Goal: Task Accomplishment & Management: Complete application form

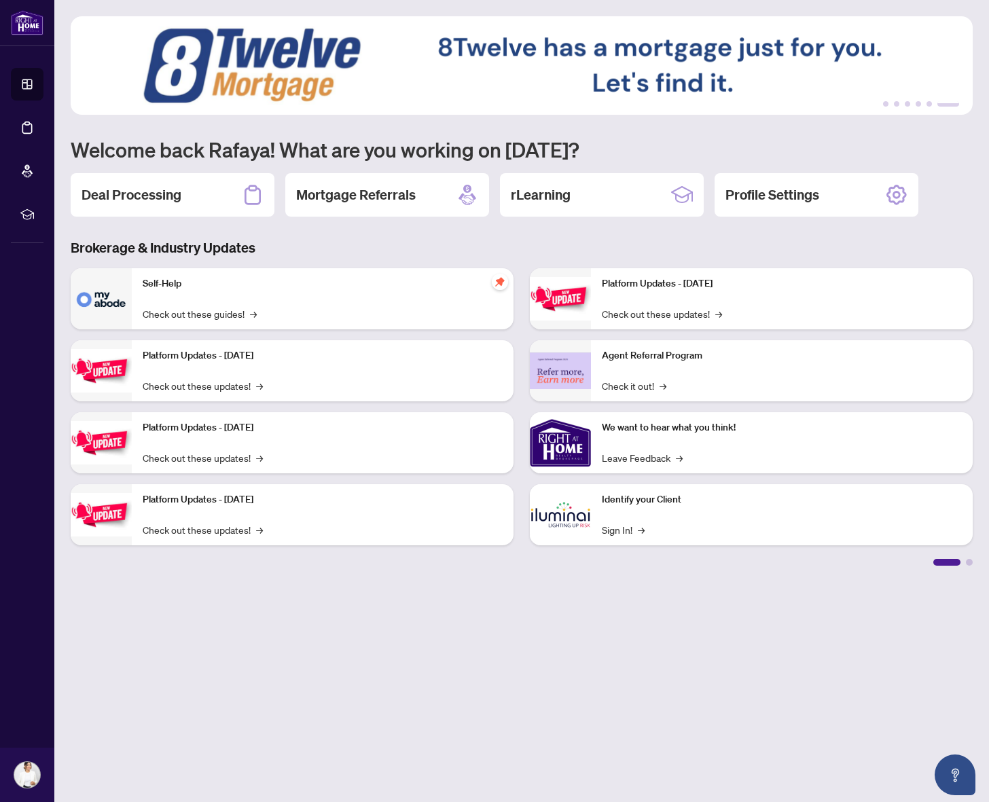
click at [179, 195] on h2 "Deal Processing" at bounding box center [131, 194] width 100 height 19
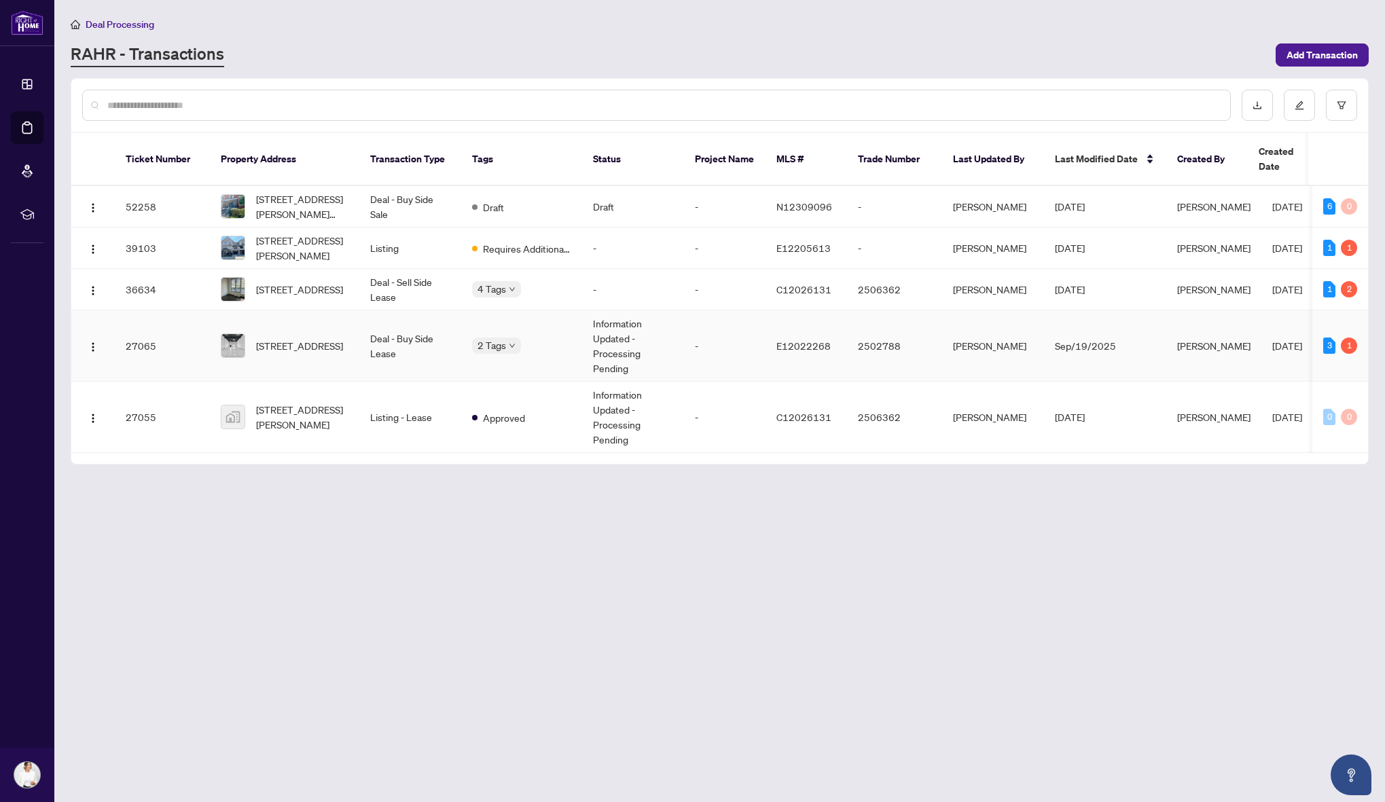
click at [667, 359] on td "Information Updated - Processing Pending" at bounding box center [633, 345] width 102 height 71
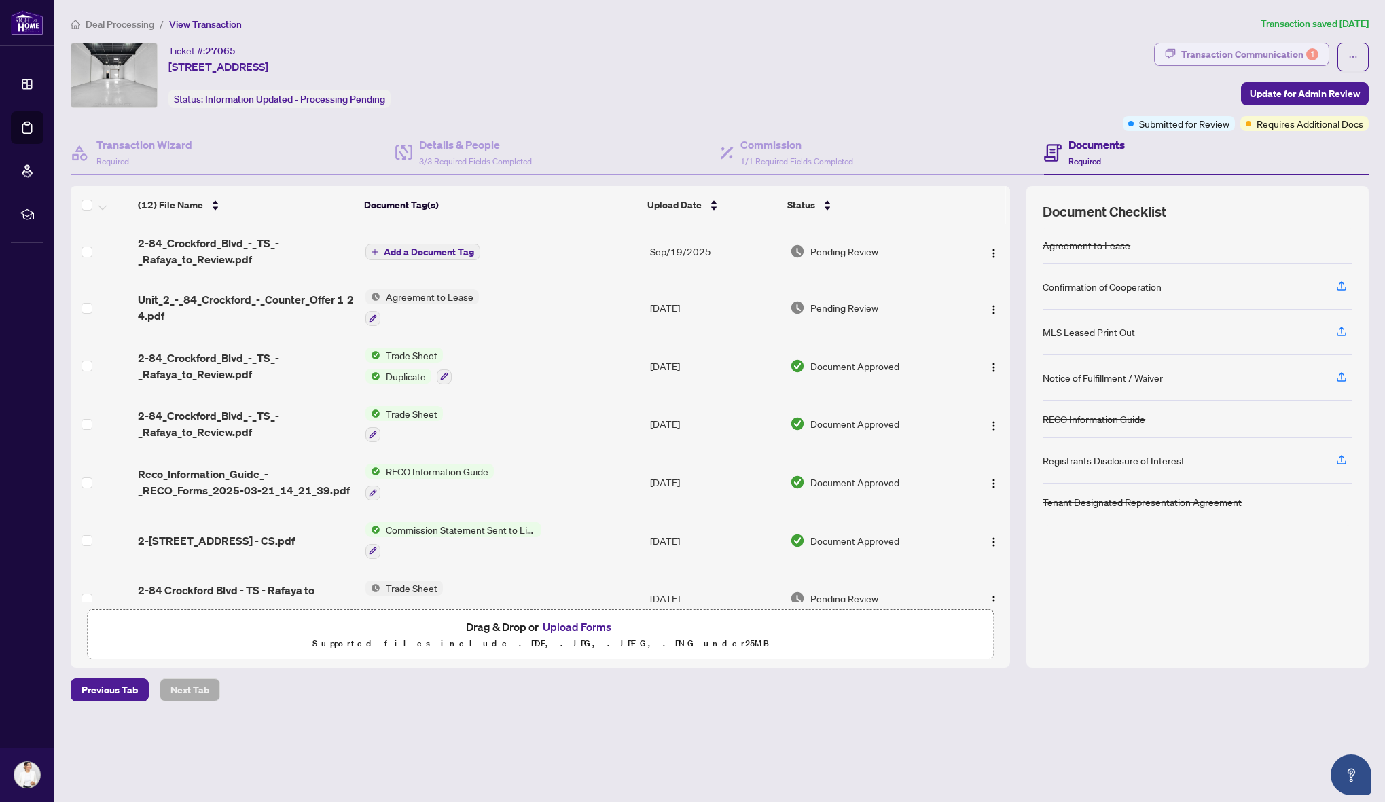
click at [988, 55] on div "Transaction Communication 1" at bounding box center [1249, 54] width 137 height 22
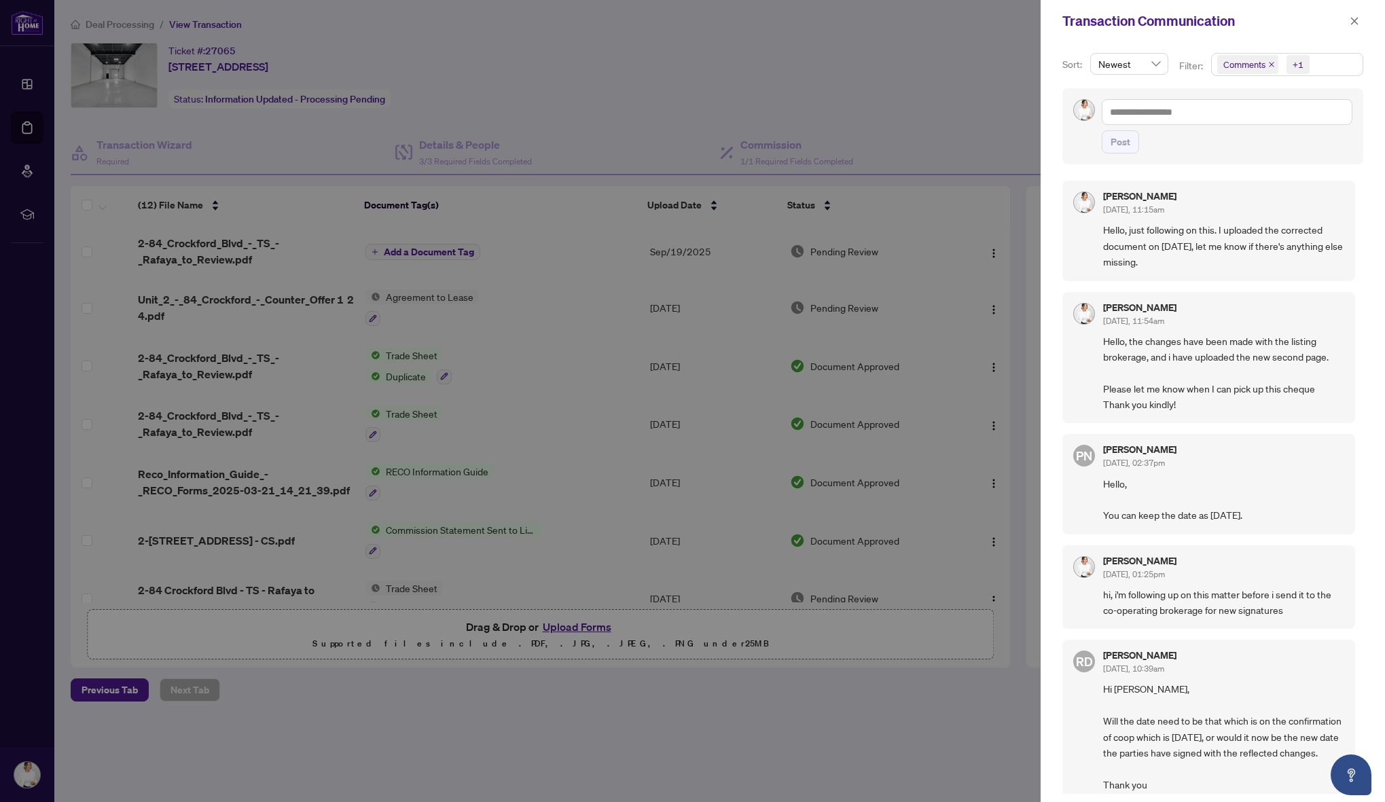
click at [970, 90] on div at bounding box center [692, 401] width 1385 height 802
drag, startPoint x: 1006, startPoint y: 84, endPoint x: 1029, endPoint y: 81, distance: 22.7
click at [988, 84] on div at bounding box center [692, 401] width 1385 height 802
click at [988, 22] on button "button" at bounding box center [1354, 21] width 18 height 16
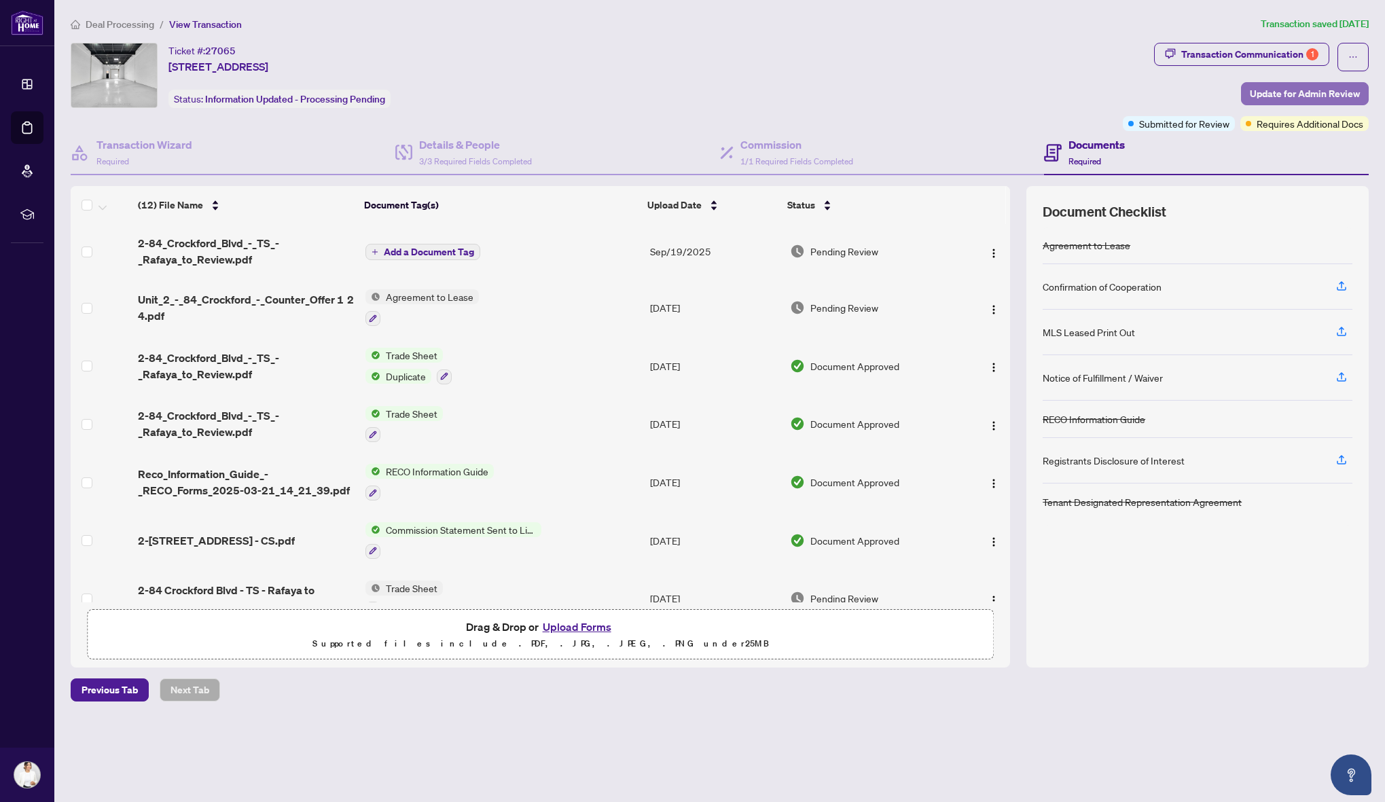
click at [988, 97] on span "Update for Admin Review" at bounding box center [1304, 94] width 110 height 22
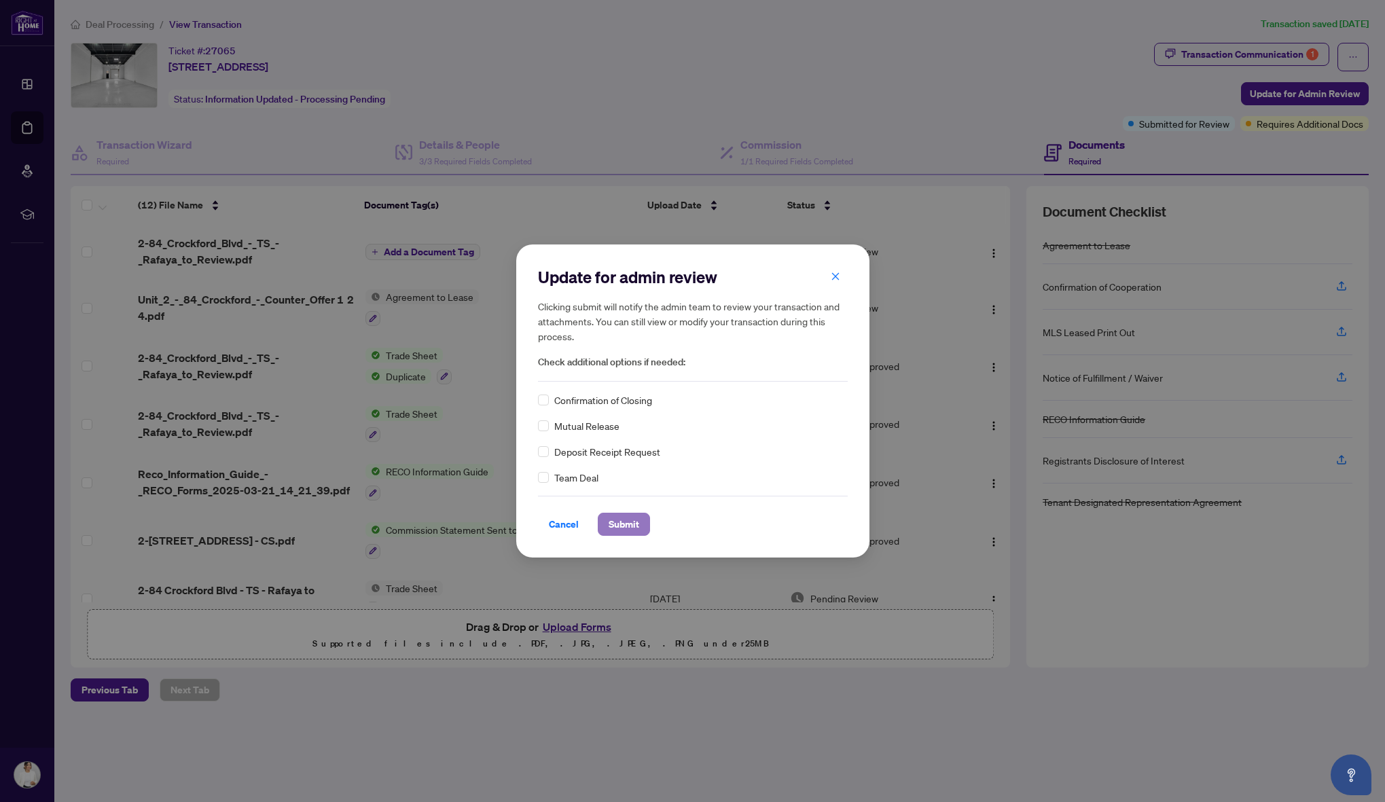
click at [611, 530] on span "Submit" at bounding box center [623, 524] width 31 height 22
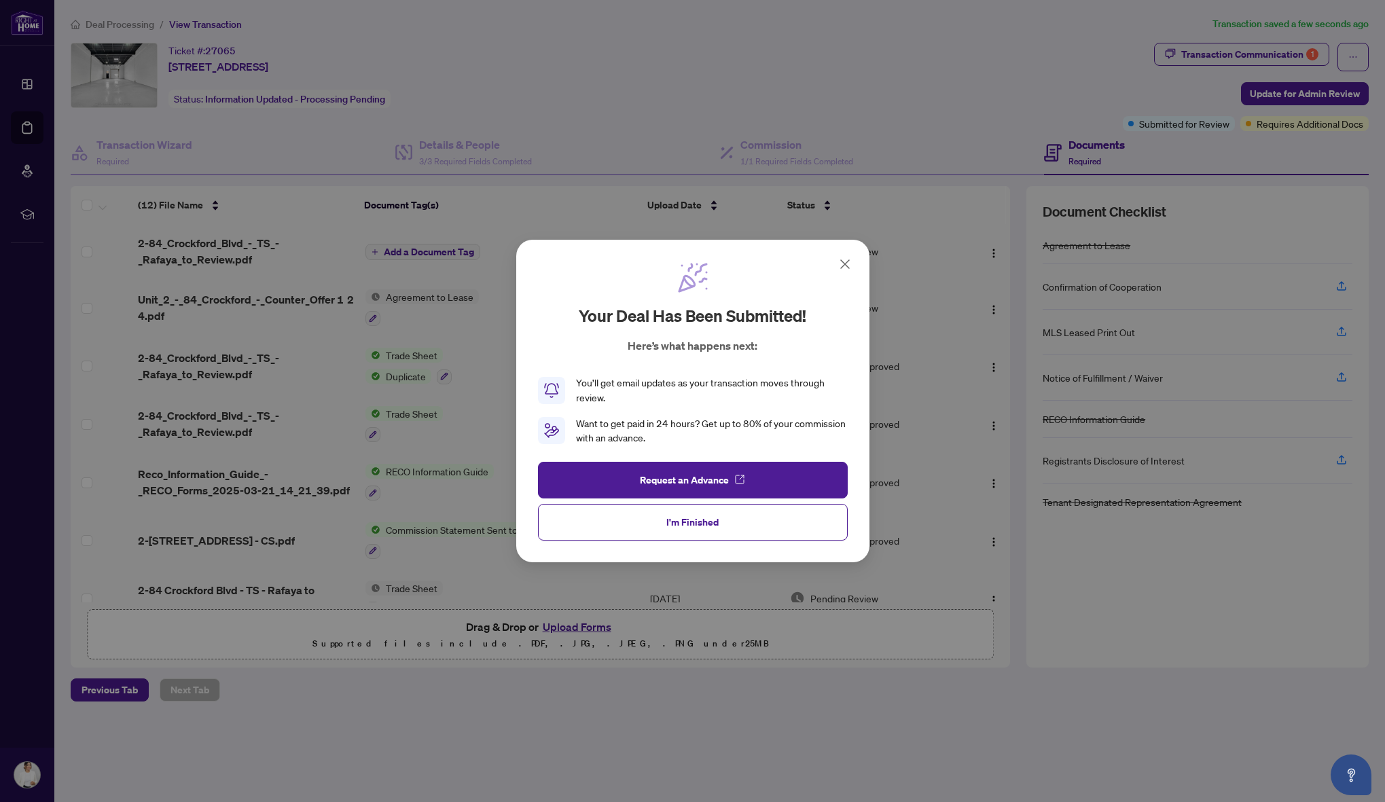
drag, startPoint x: 688, startPoint y: 520, endPoint x: 706, endPoint y: 521, distance: 17.7
click at [688, 520] on span "I'm Finished" at bounding box center [692, 522] width 52 height 22
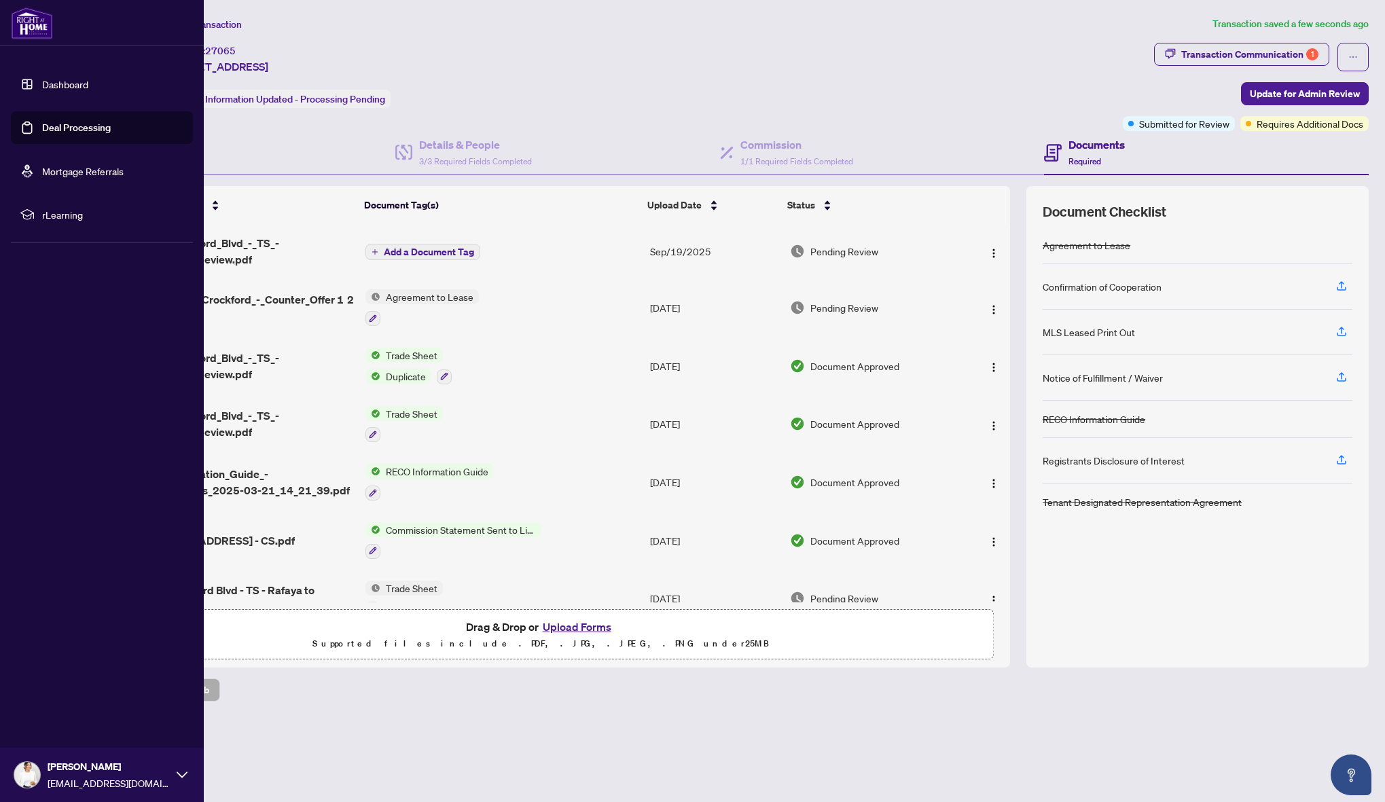
drag, startPoint x: 75, startPoint y: 128, endPoint x: 85, endPoint y: 124, distance: 10.7
click at [75, 128] on link "Deal Processing" at bounding box center [76, 128] width 69 height 12
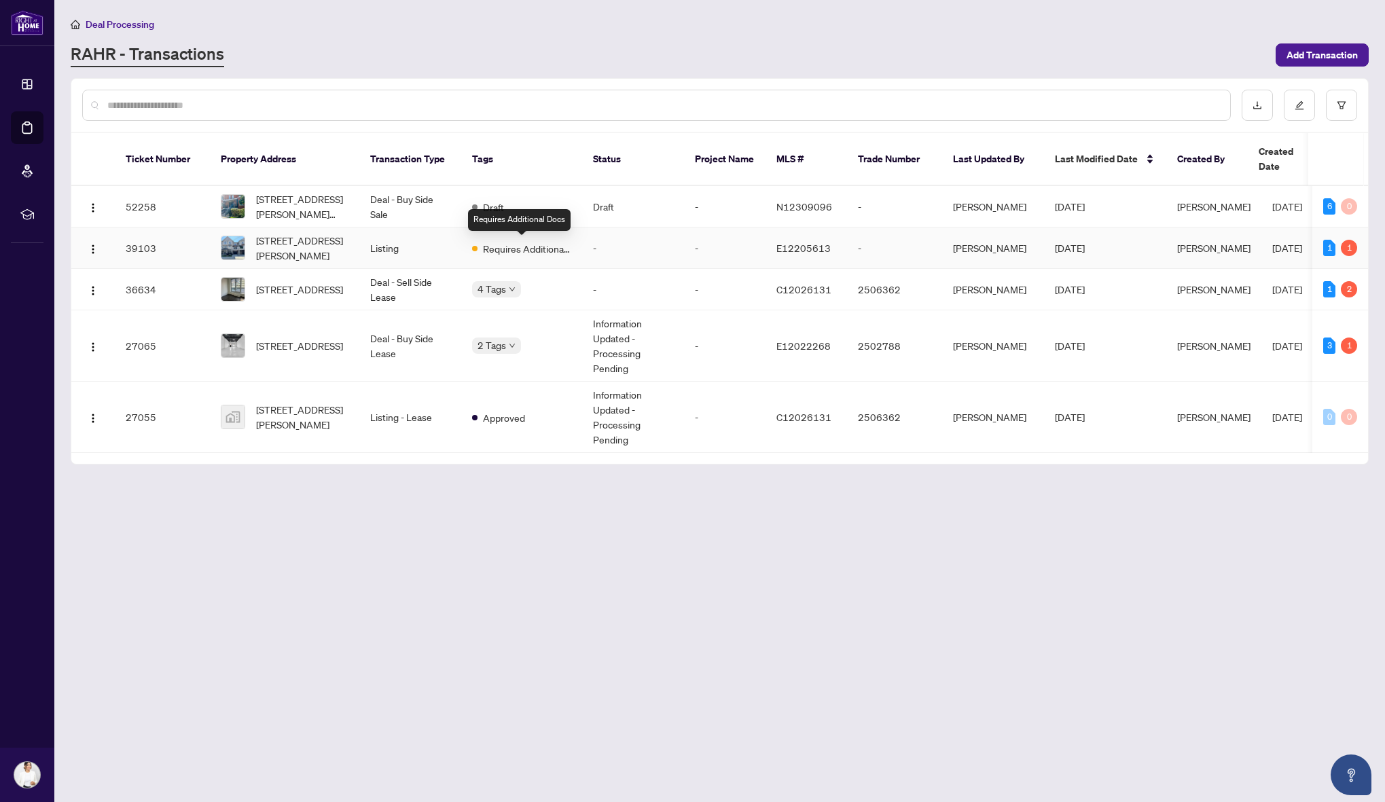
click at [496, 246] on span "Requires Additional Docs" at bounding box center [527, 248] width 88 height 15
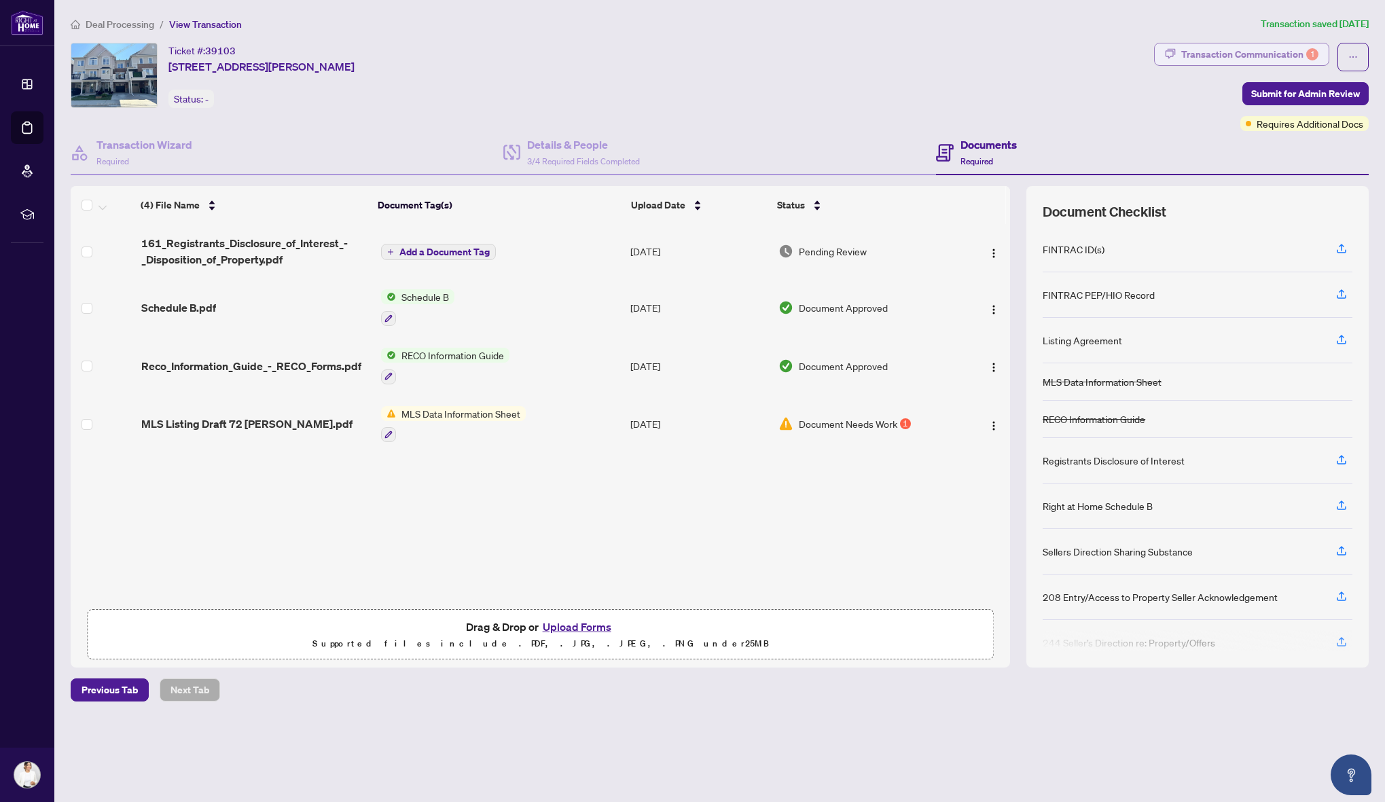
click at [988, 54] on div "Transaction Communication 1" at bounding box center [1249, 54] width 137 height 22
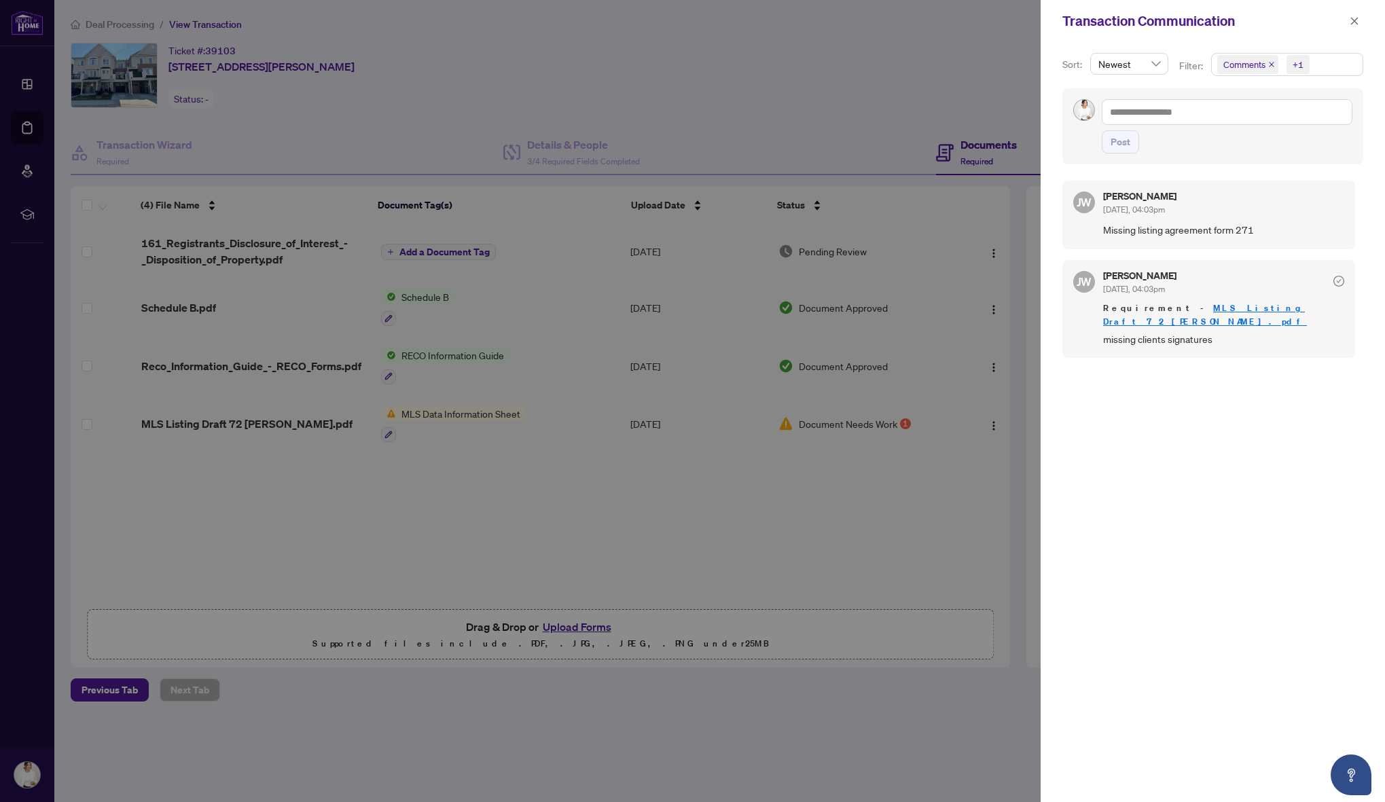
click at [988, 213] on div "[PERSON_NAME] [DATE], 04:03pm" at bounding box center [1223, 203] width 241 height 25
click at [760, 499] on div at bounding box center [692, 401] width 1385 height 802
click at [814, 477] on div at bounding box center [692, 401] width 1385 height 802
drag, startPoint x: 901, startPoint y: 520, endPoint x: 919, endPoint y: 485, distance: 39.8
click at [900, 520] on div at bounding box center [692, 401] width 1385 height 802
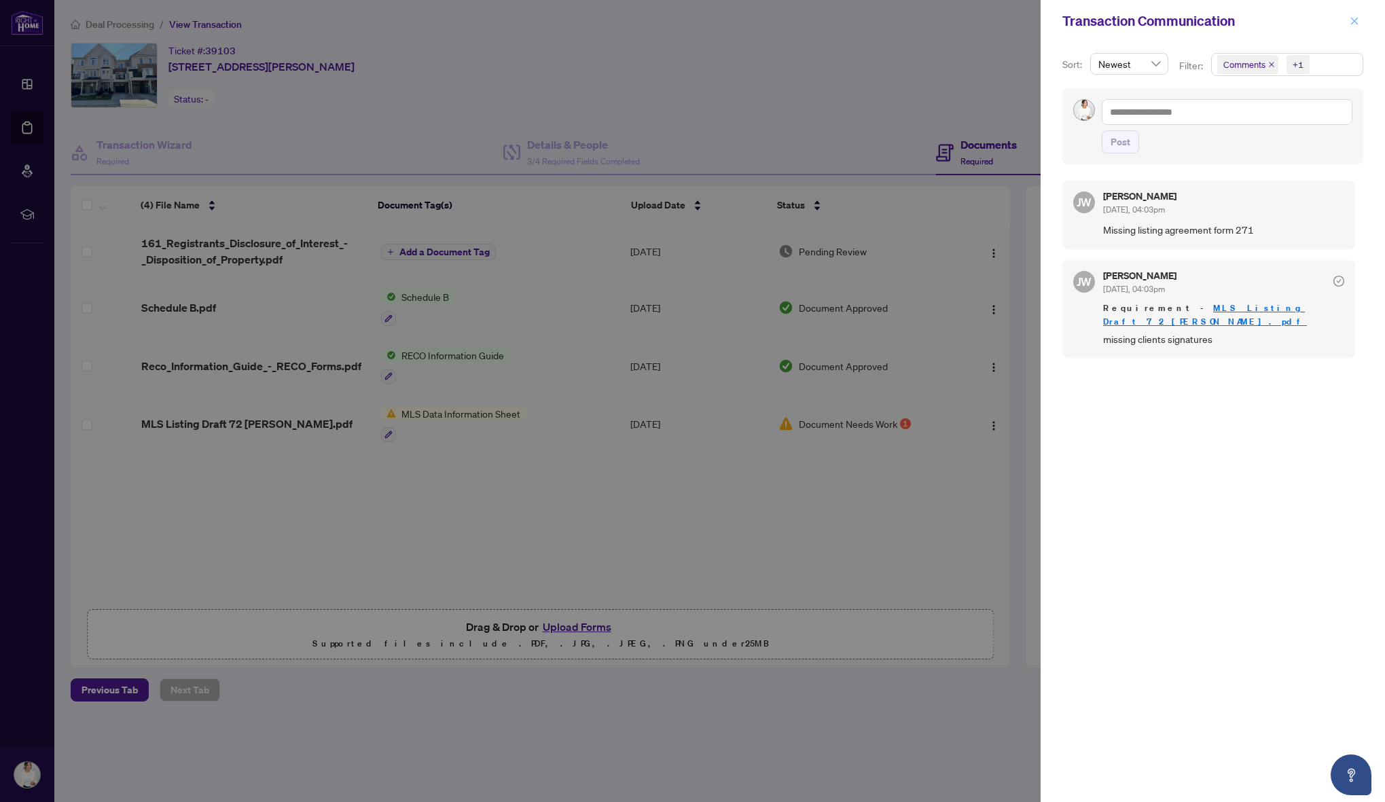
click at [988, 20] on icon "close" at bounding box center [1354, 20] width 7 height 7
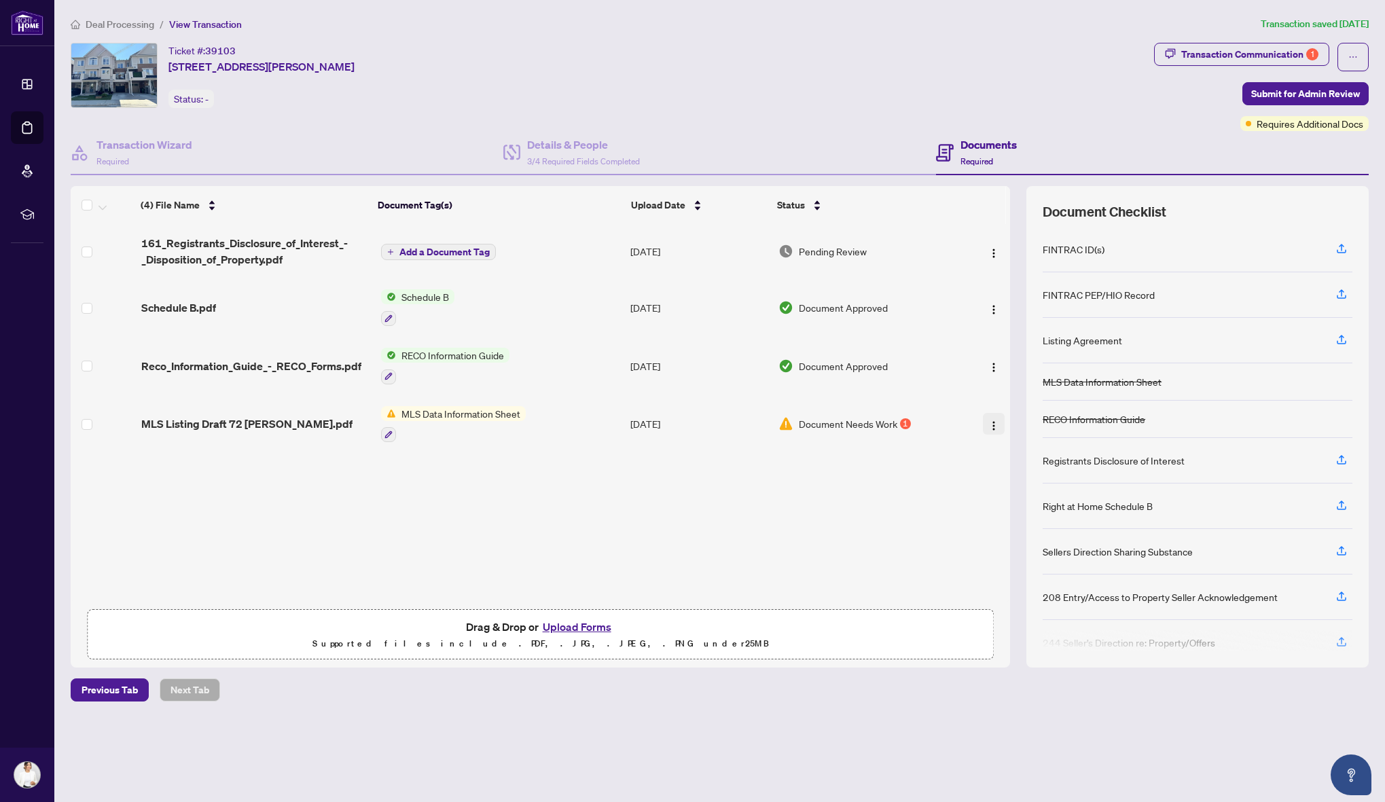
click at [988, 422] on img "button" at bounding box center [993, 425] width 11 height 11
click at [888, 435] on td "Document Needs Work 1" at bounding box center [865, 424] width 185 height 58
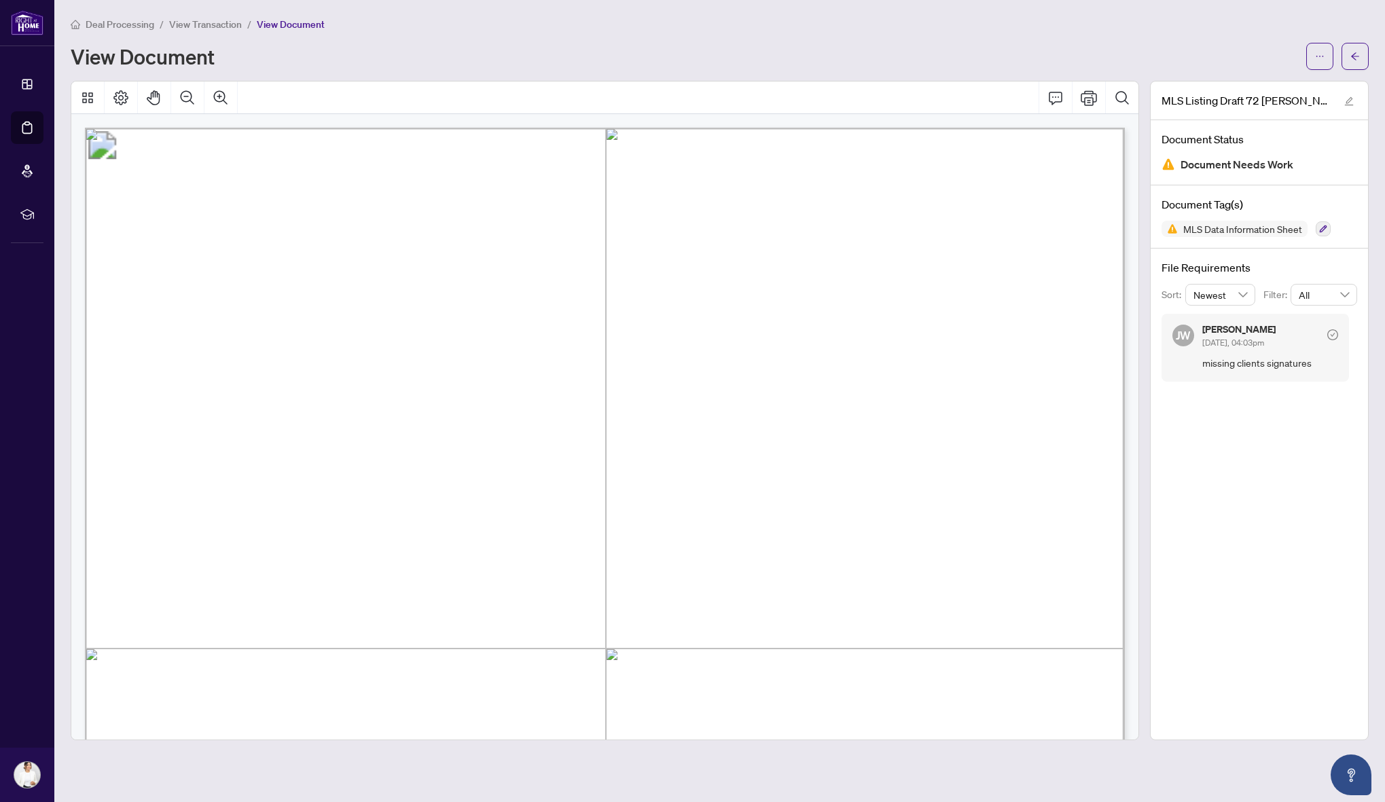
click at [739, 75] on div "Deal Processing / View Transaction / View Document View Document MLS Listing Dr…" at bounding box center [720, 378] width 1298 height 724
click at [988, 53] on button "button" at bounding box center [1354, 56] width 27 height 27
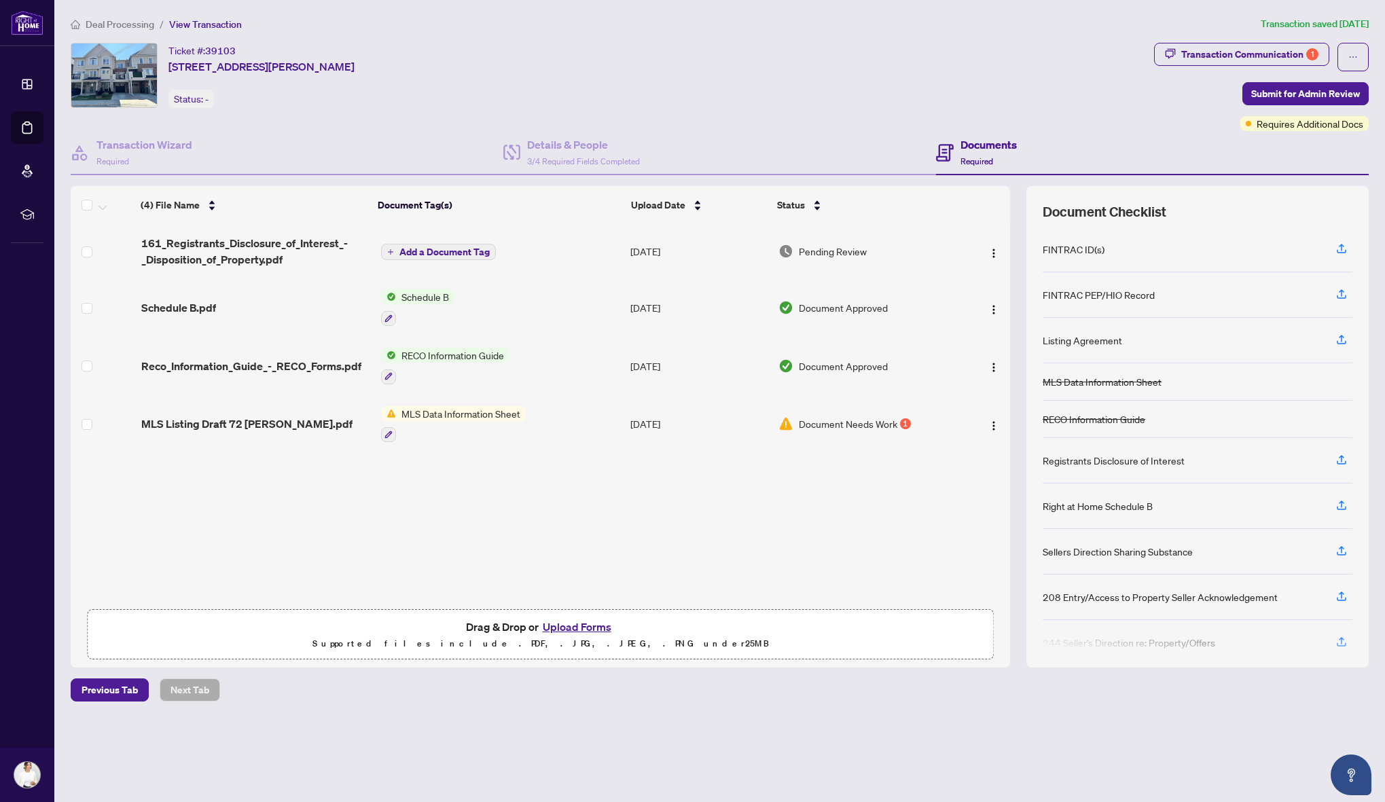
click at [741, 52] on div "Ticket #: 39103 [STREET_ADDRESS][PERSON_NAME] Status: -" at bounding box center [610, 75] width 1078 height 65
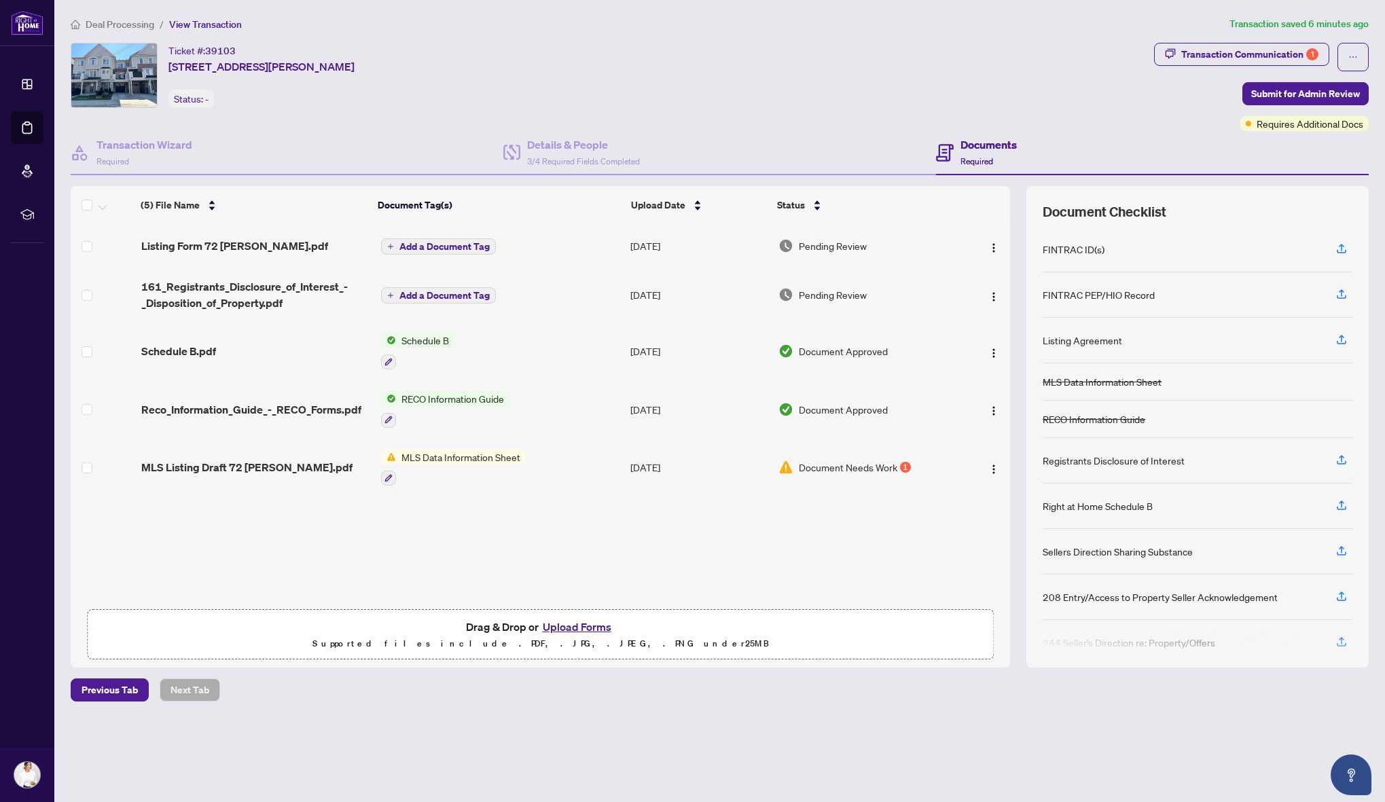
drag, startPoint x: 421, startPoint y: 340, endPoint x: 580, endPoint y: 353, distance: 159.5
click at [421, 340] on span "Schedule B" at bounding box center [425, 340] width 58 height 15
click at [424, 407] on span "Schedule B" at bounding box center [414, 405] width 149 height 15
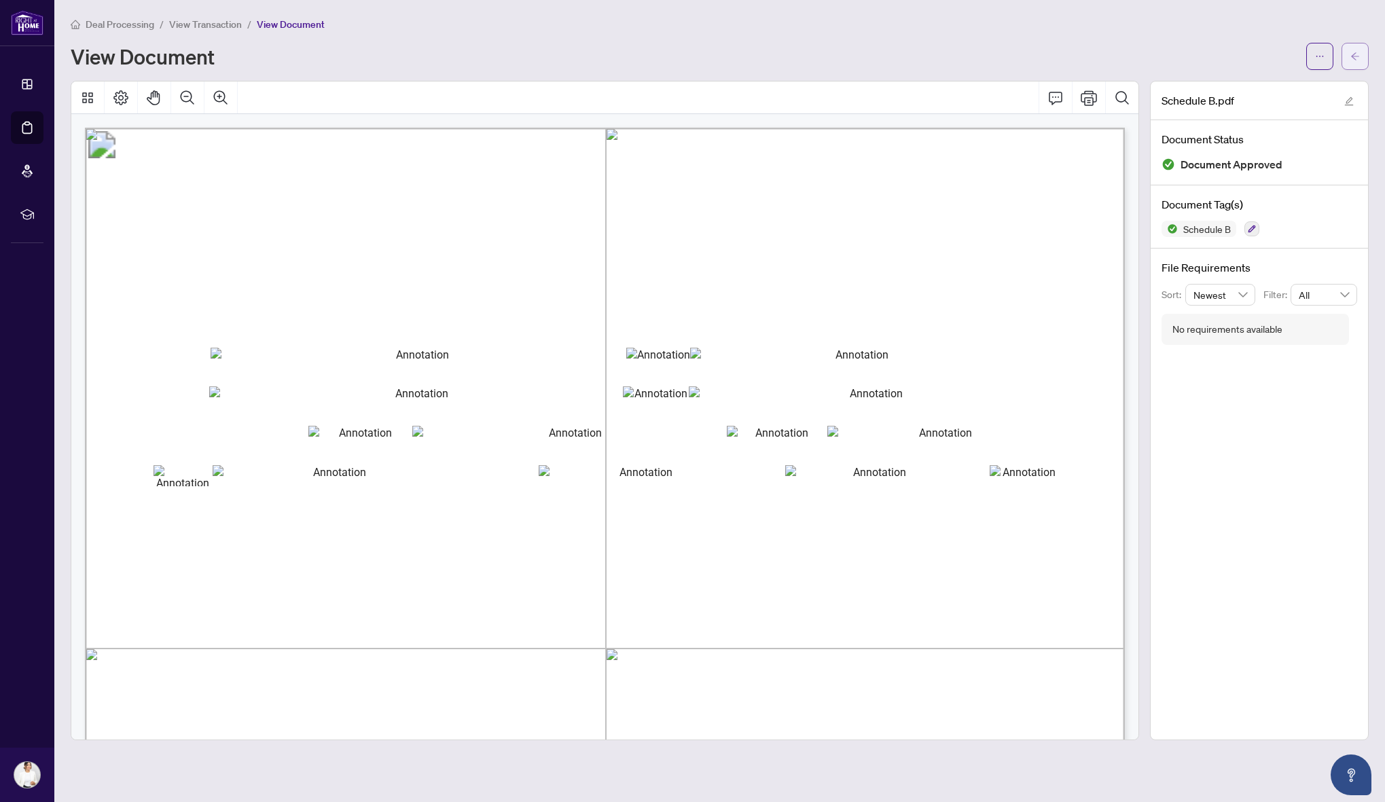
click at [988, 56] on icon "arrow-left" at bounding box center [1355, 57] width 10 height 10
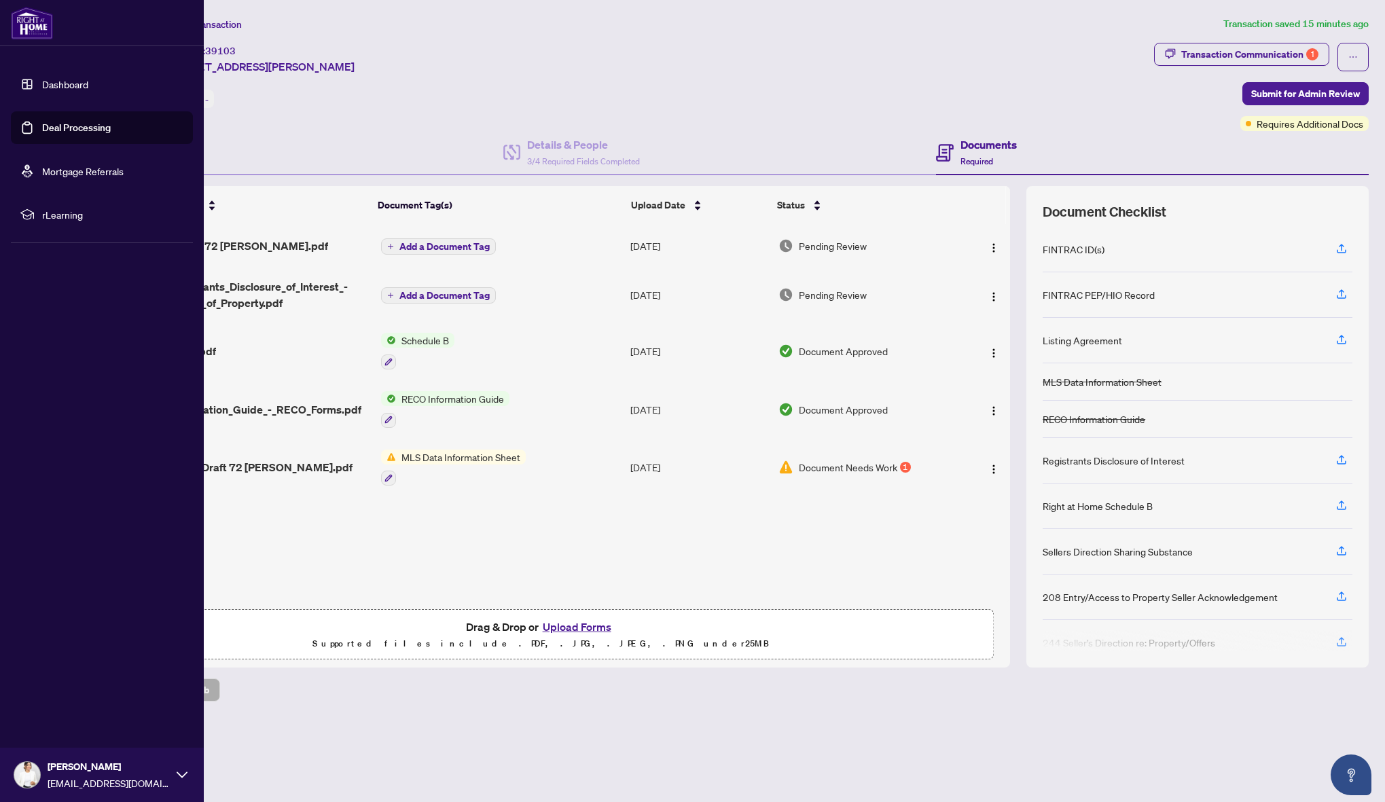
click at [78, 82] on link "Dashboard" at bounding box center [65, 84] width 46 height 12
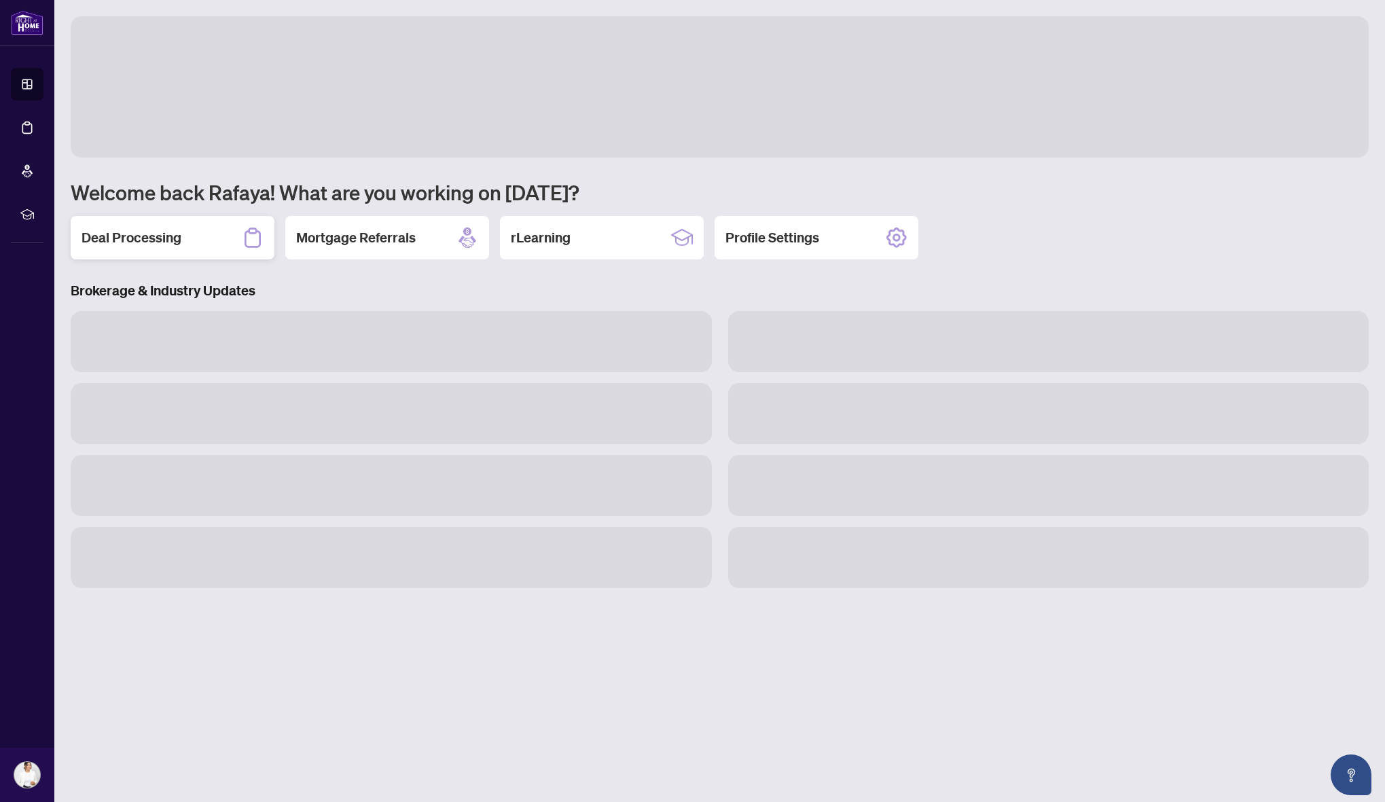
click at [208, 232] on div "Deal Processing" at bounding box center [173, 237] width 204 height 43
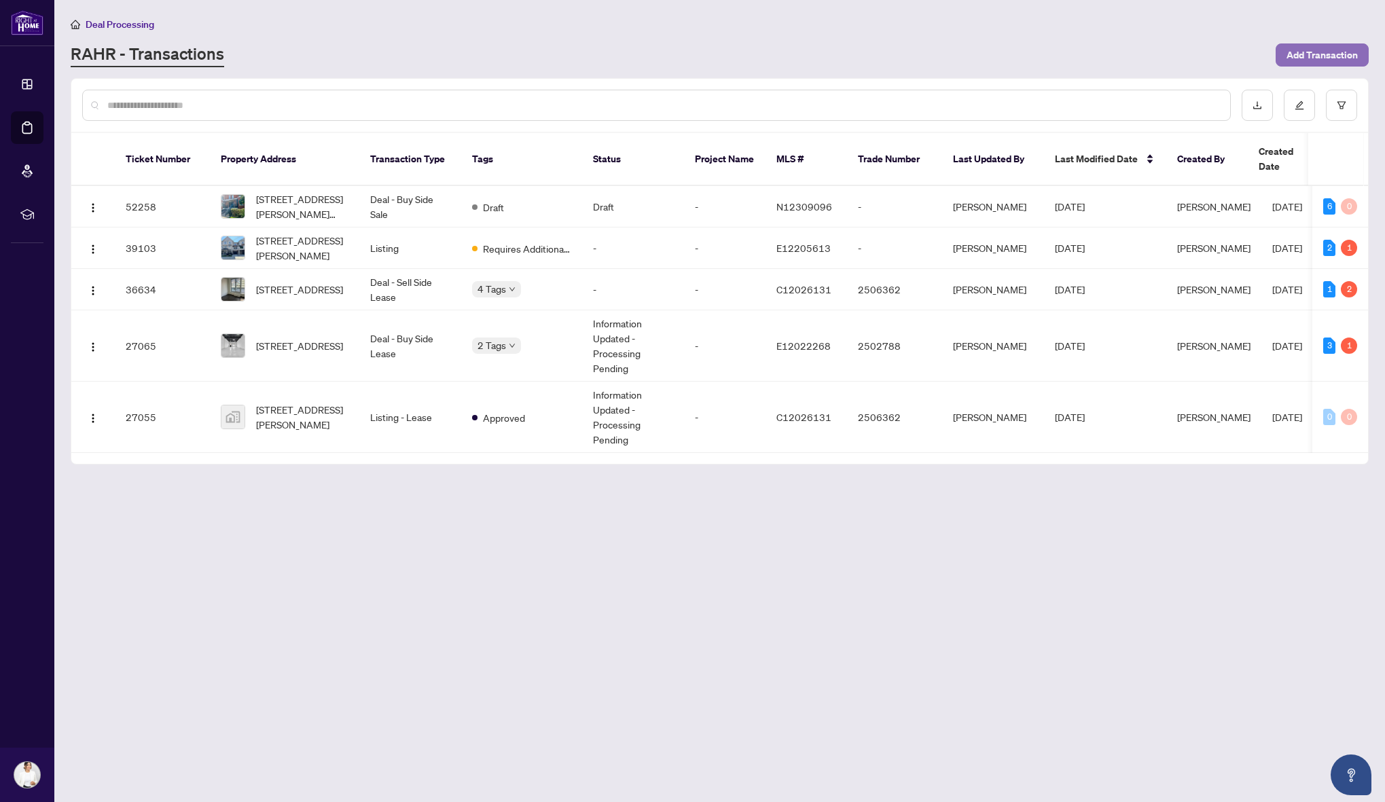
click at [988, 60] on span "Add Transaction" at bounding box center [1321, 55] width 71 height 22
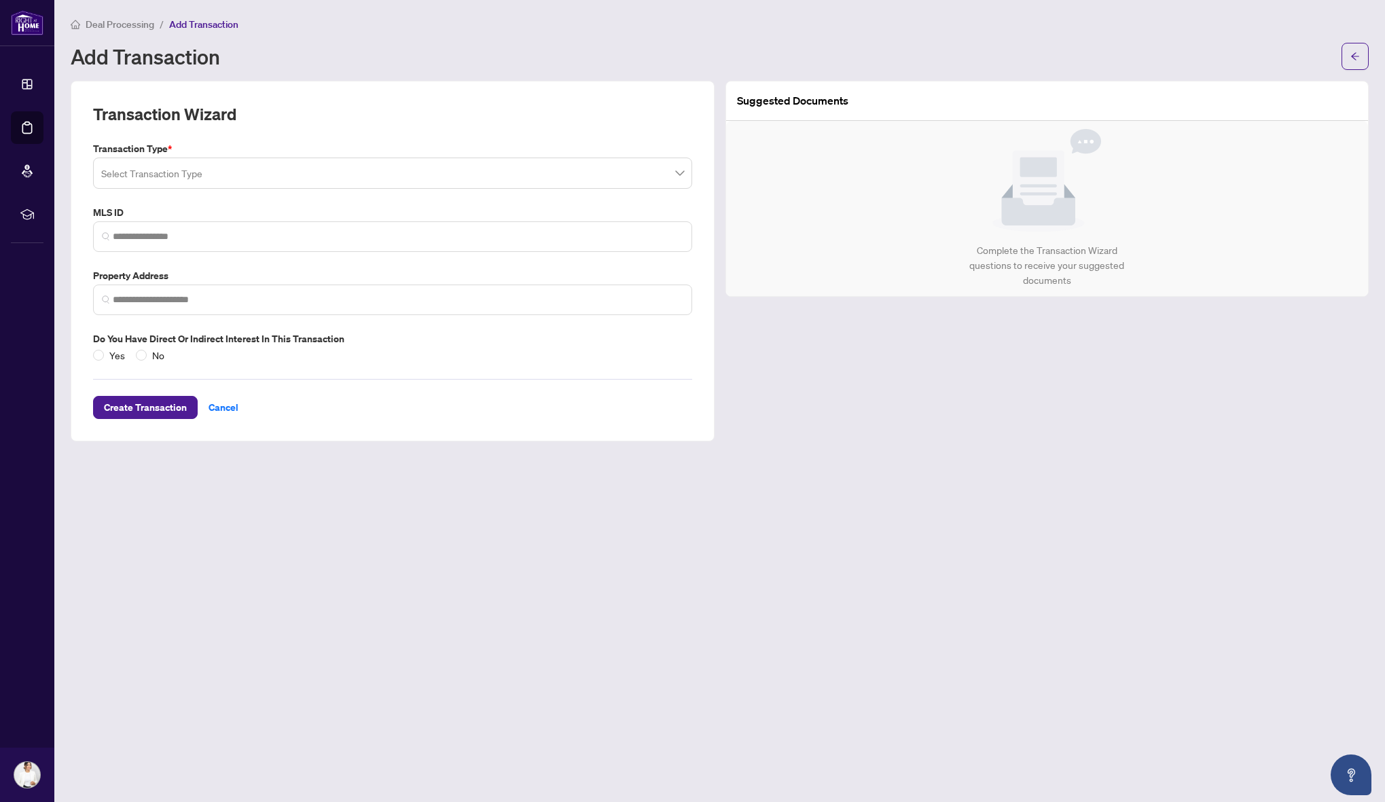
click at [334, 168] on input "search" at bounding box center [386, 175] width 570 height 30
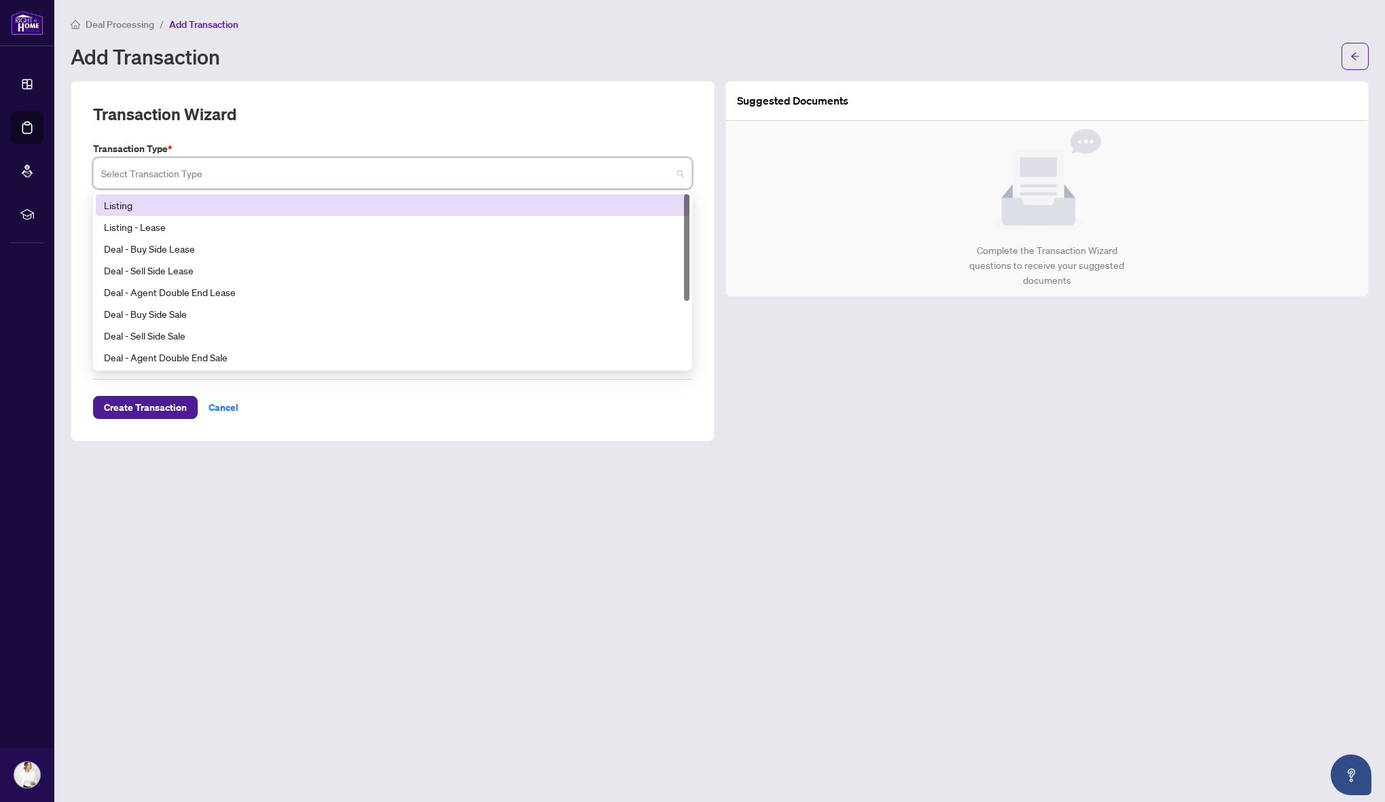
click at [213, 202] on div "Listing" at bounding box center [392, 205] width 577 height 15
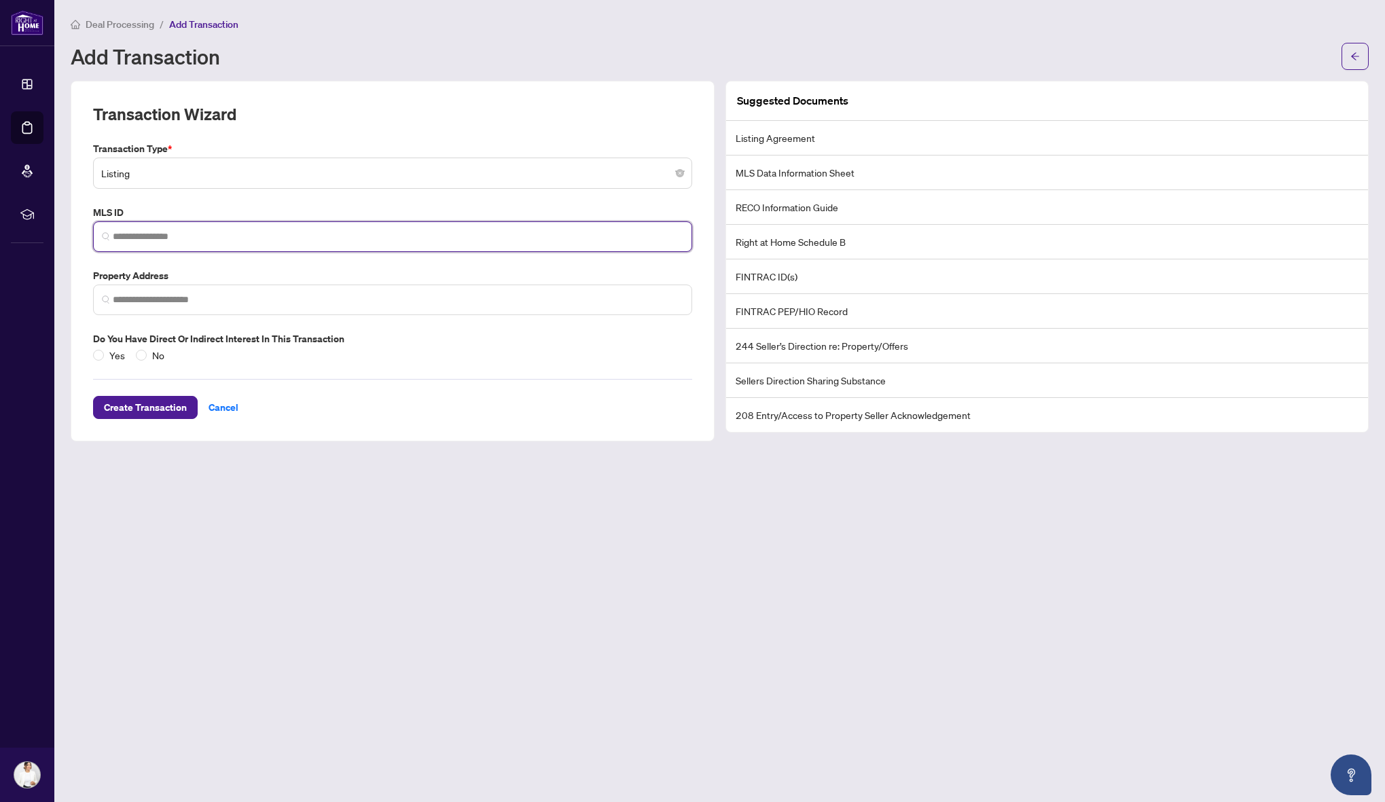
click at [197, 236] on input "search" at bounding box center [398, 237] width 570 height 14
paste input "*********"
type input "*********"
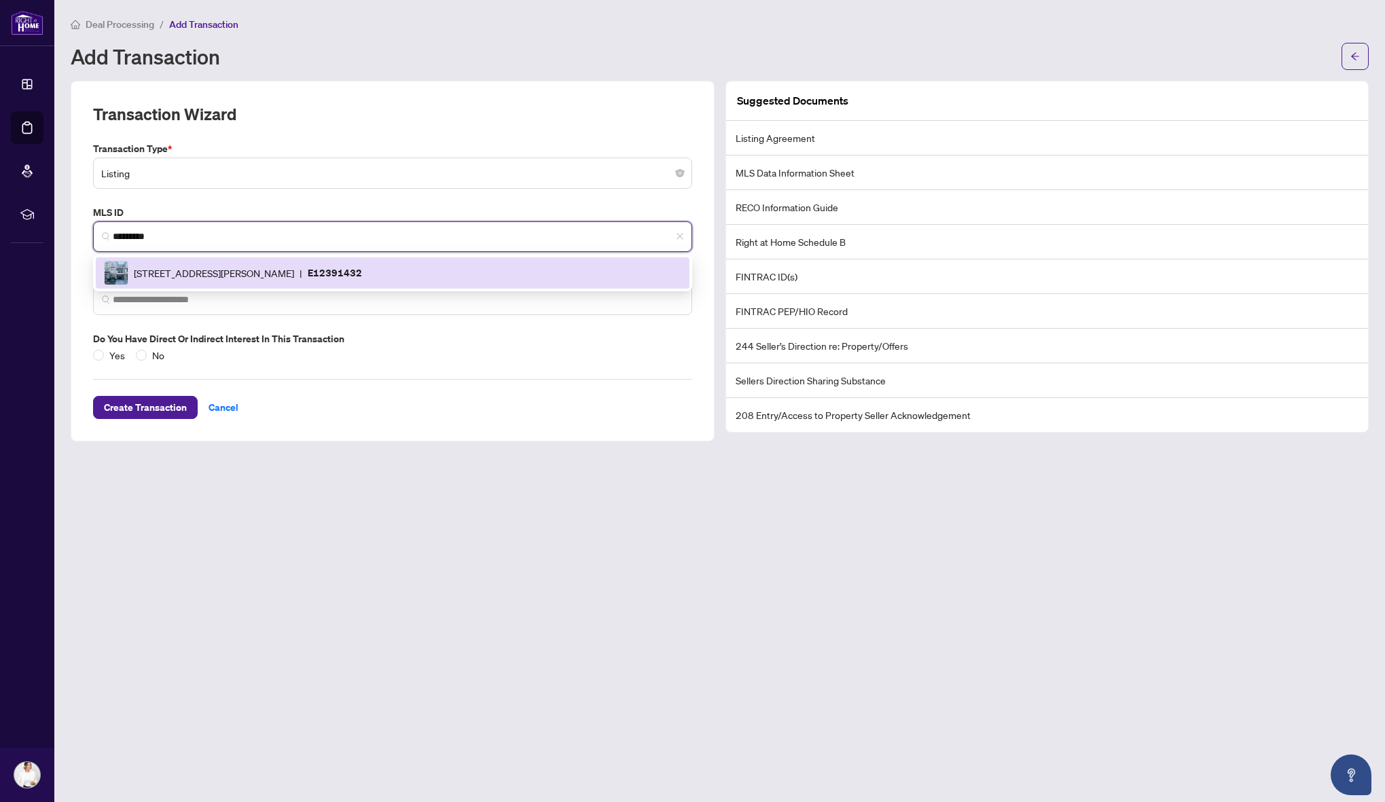
click at [302, 273] on span "|" at bounding box center [300, 273] width 3 height 15
type input "**********"
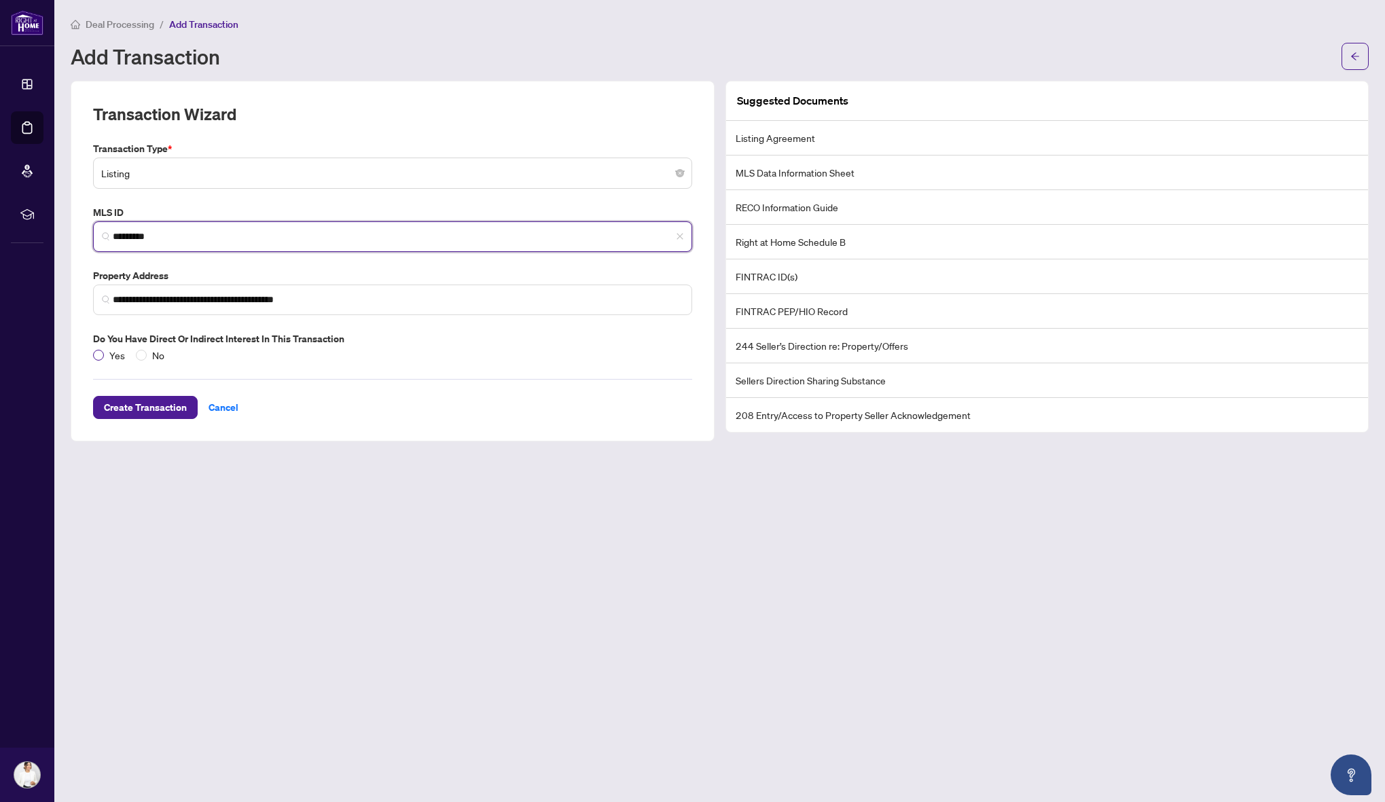
type input "*********"
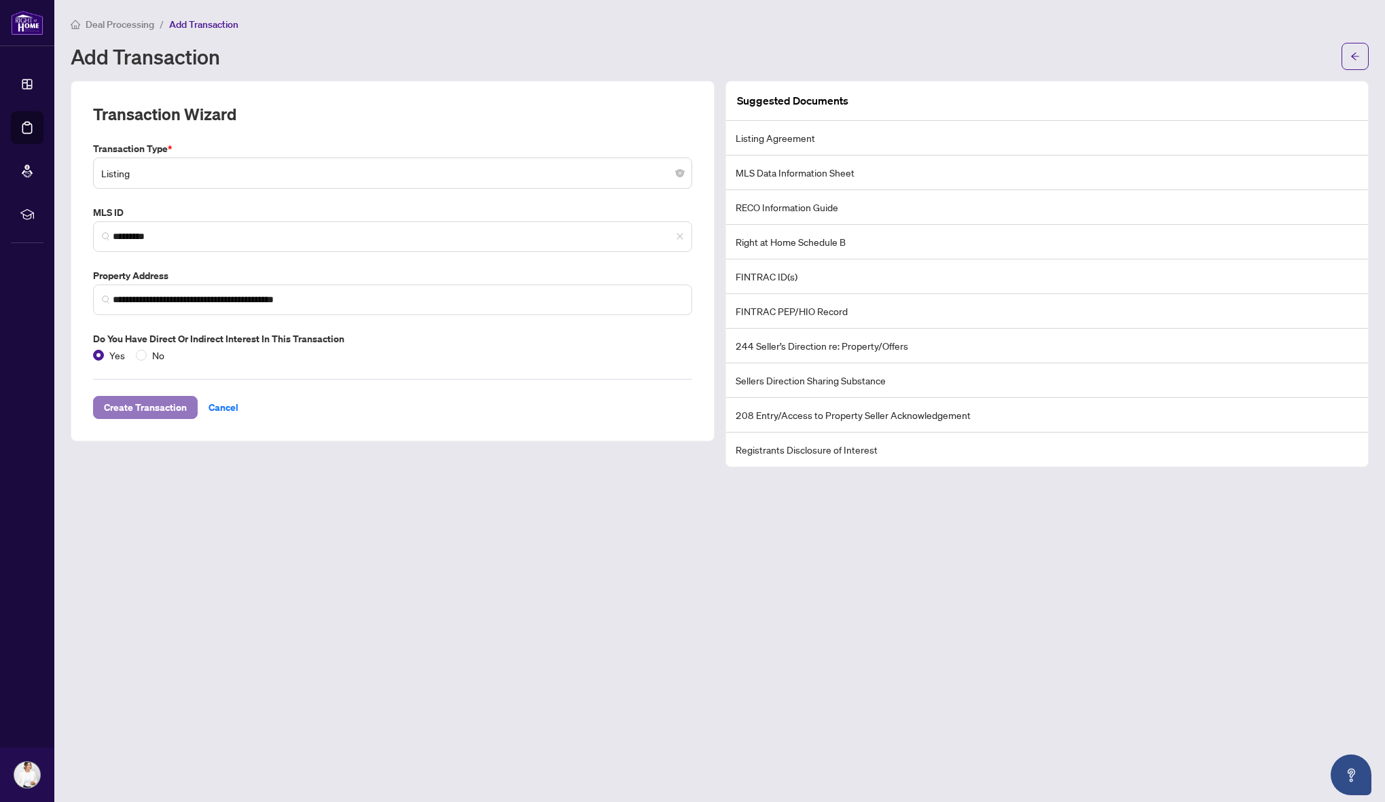
click at [160, 409] on span "Create Transaction" at bounding box center [145, 408] width 83 height 22
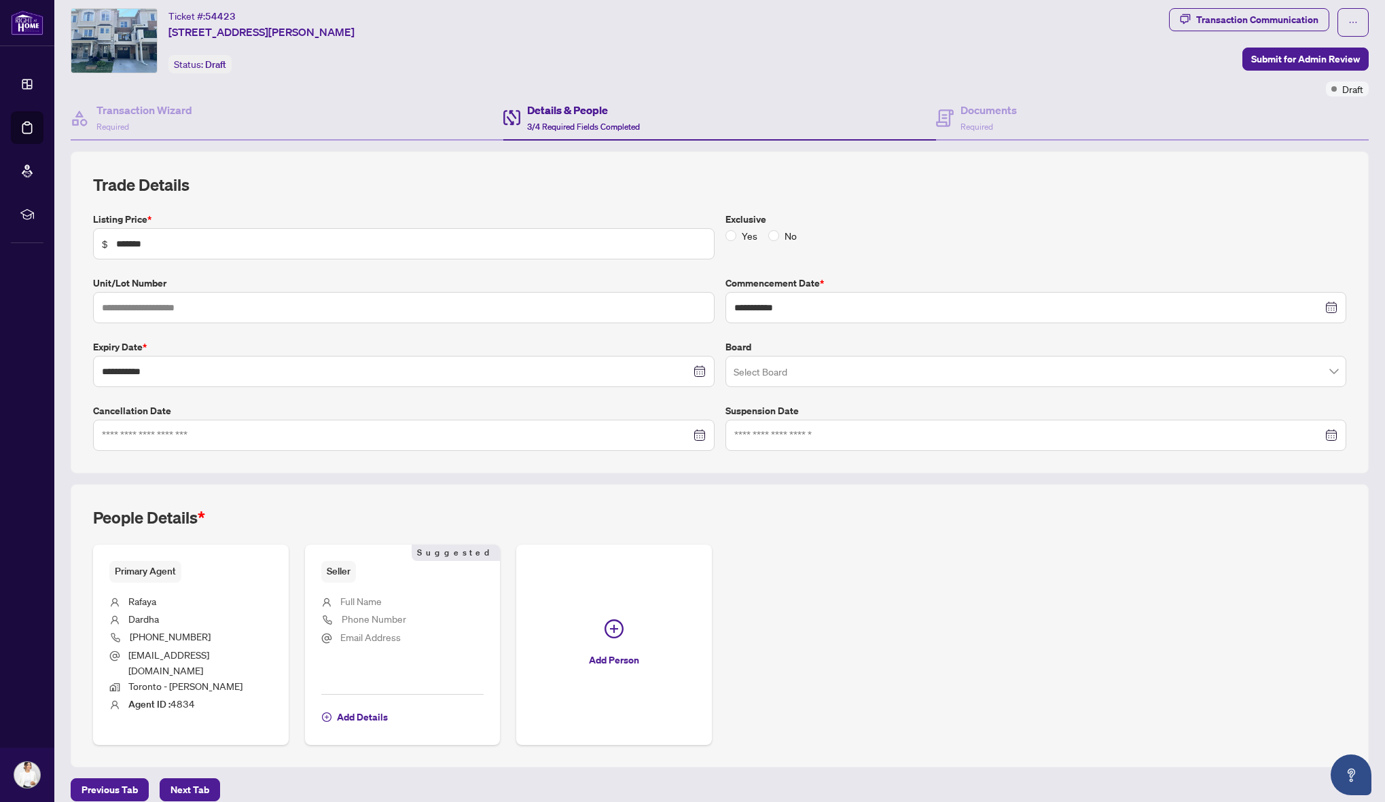
scroll to position [35, 0]
click at [362, 706] on span "Add Details" at bounding box center [362, 717] width 51 height 22
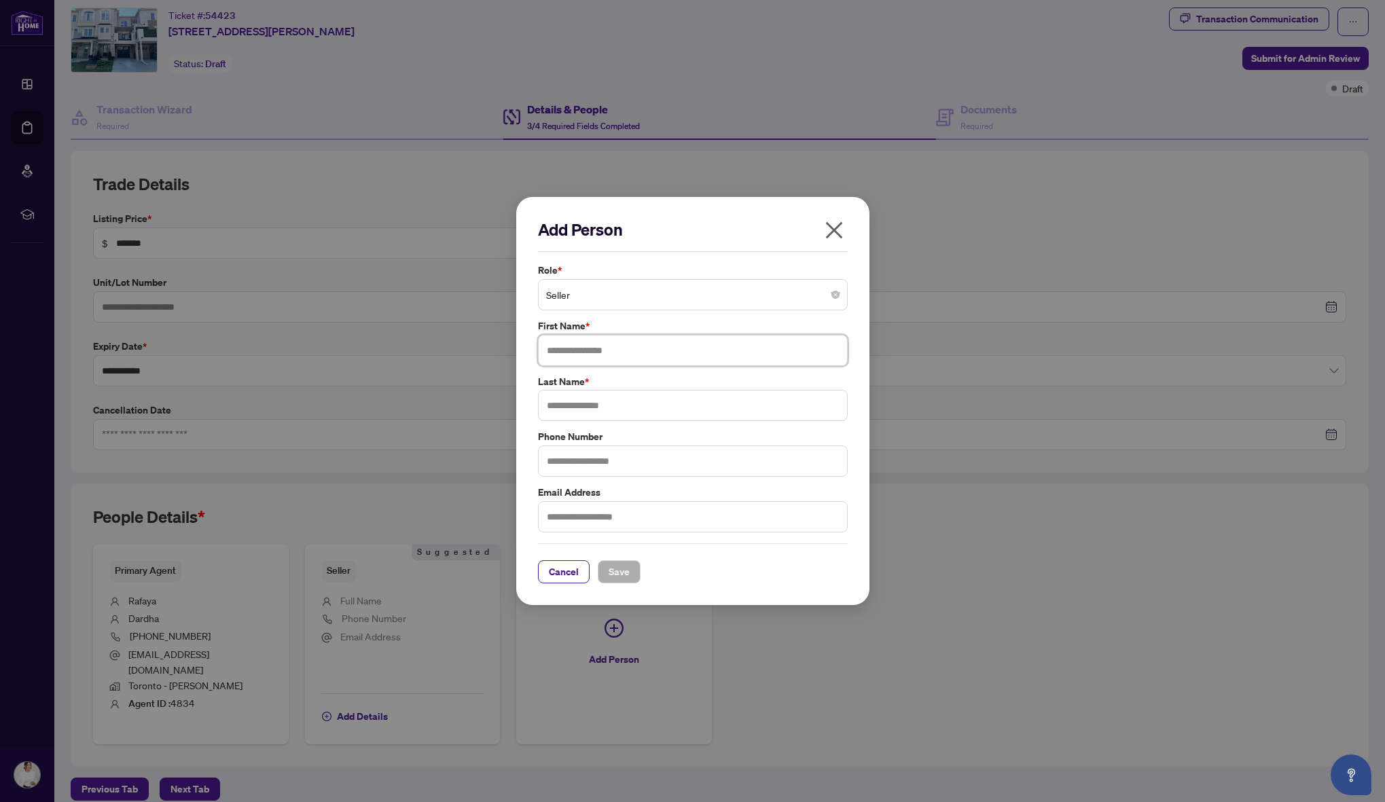
click at [625, 348] on input "text" at bounding box center [693, 350] width 310 height 31
type input "*******"
type input "*****"
click at [600, 522] on input "text" at bounding box center [693, 516] width 310 height 31
type input "**********"
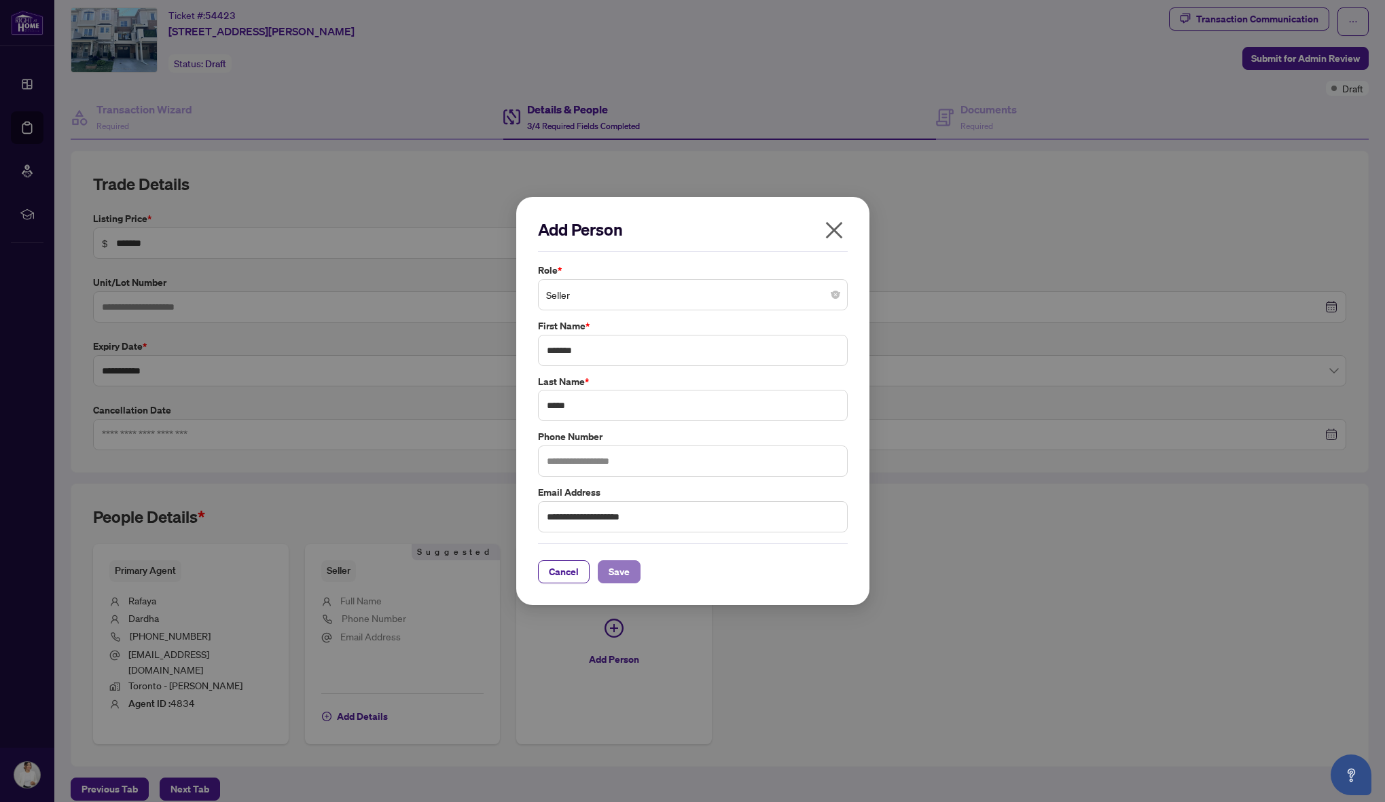
click at [617, 576] on span "Save" at bounding box center [618, 572] width 21 height 22
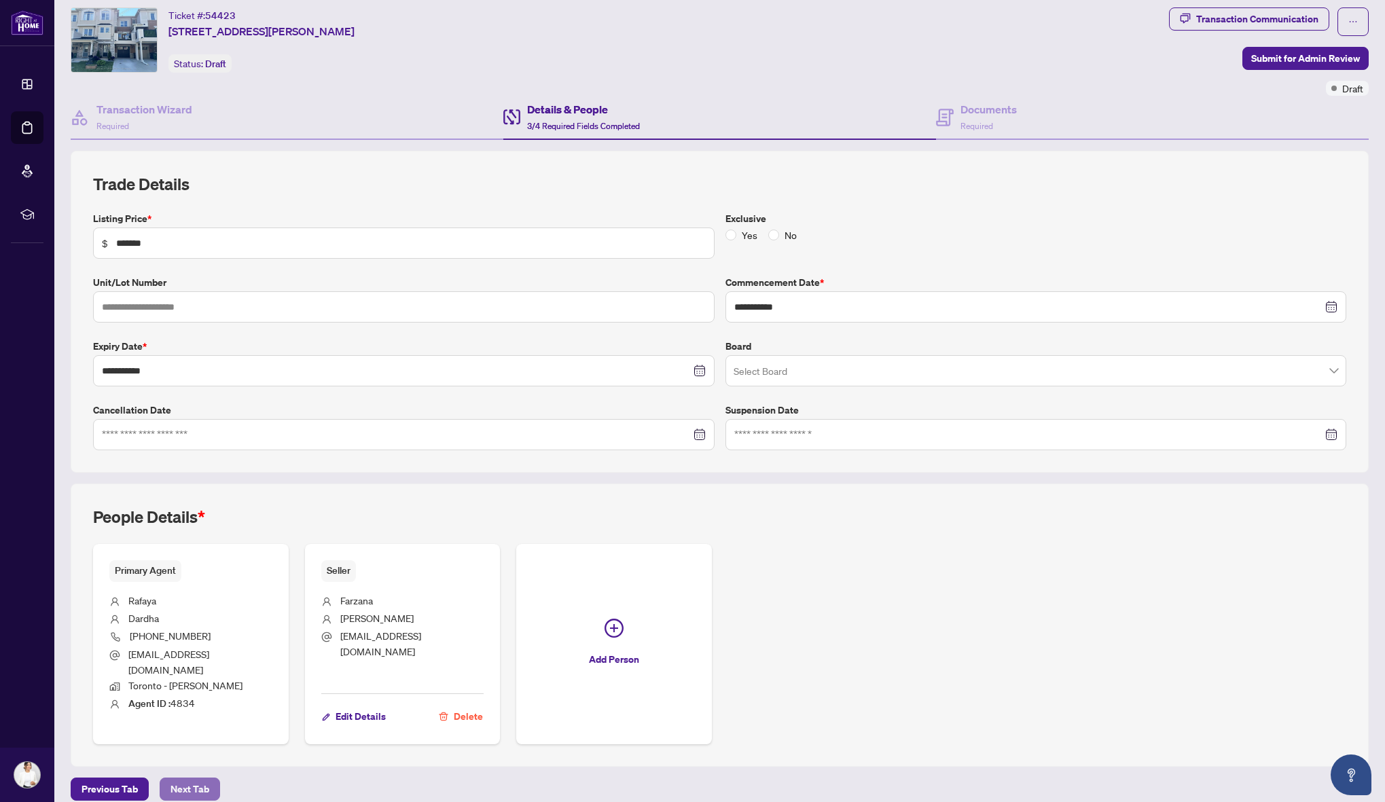
click at [194, 778] on span "Next Tab" at bounding box center [189, 789] width 39 height 22
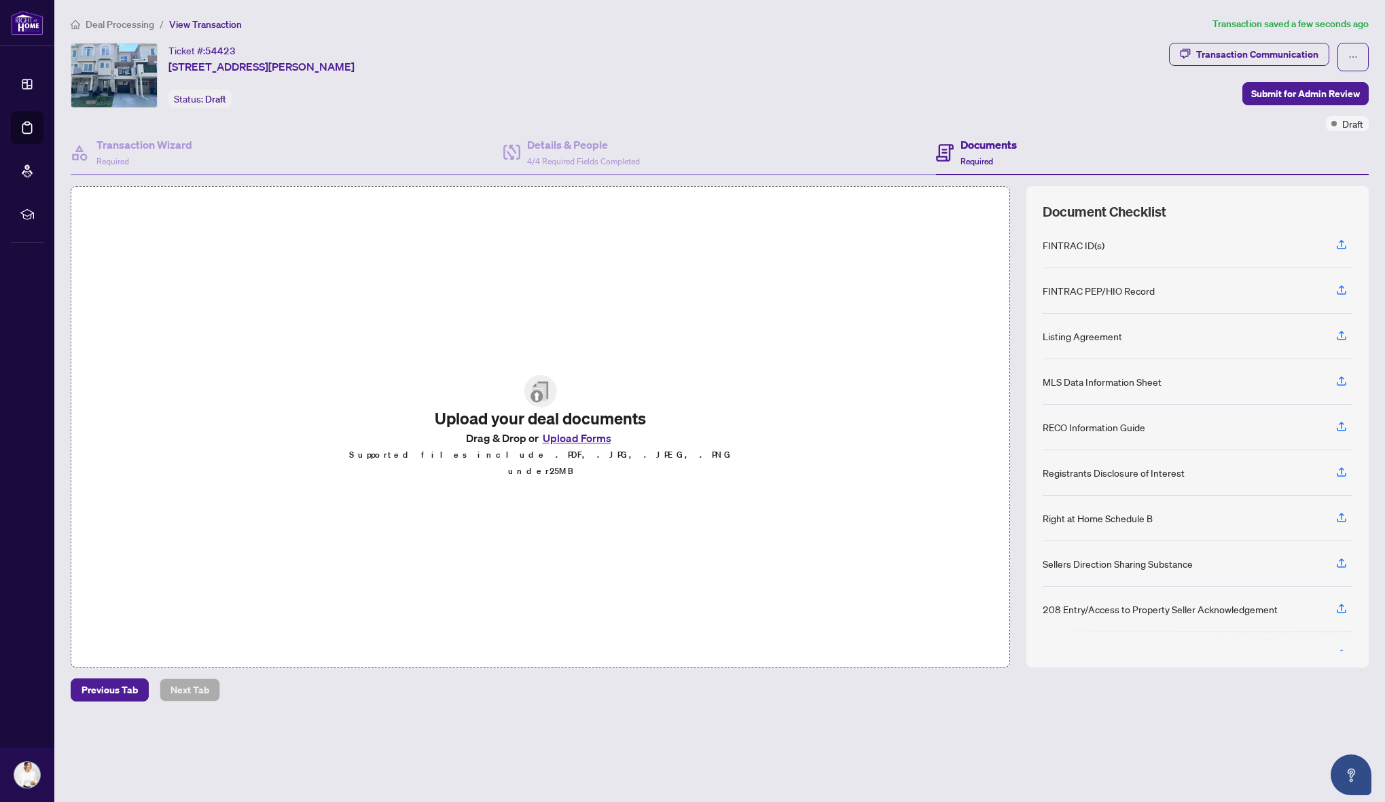
scroll to position [35, 0]
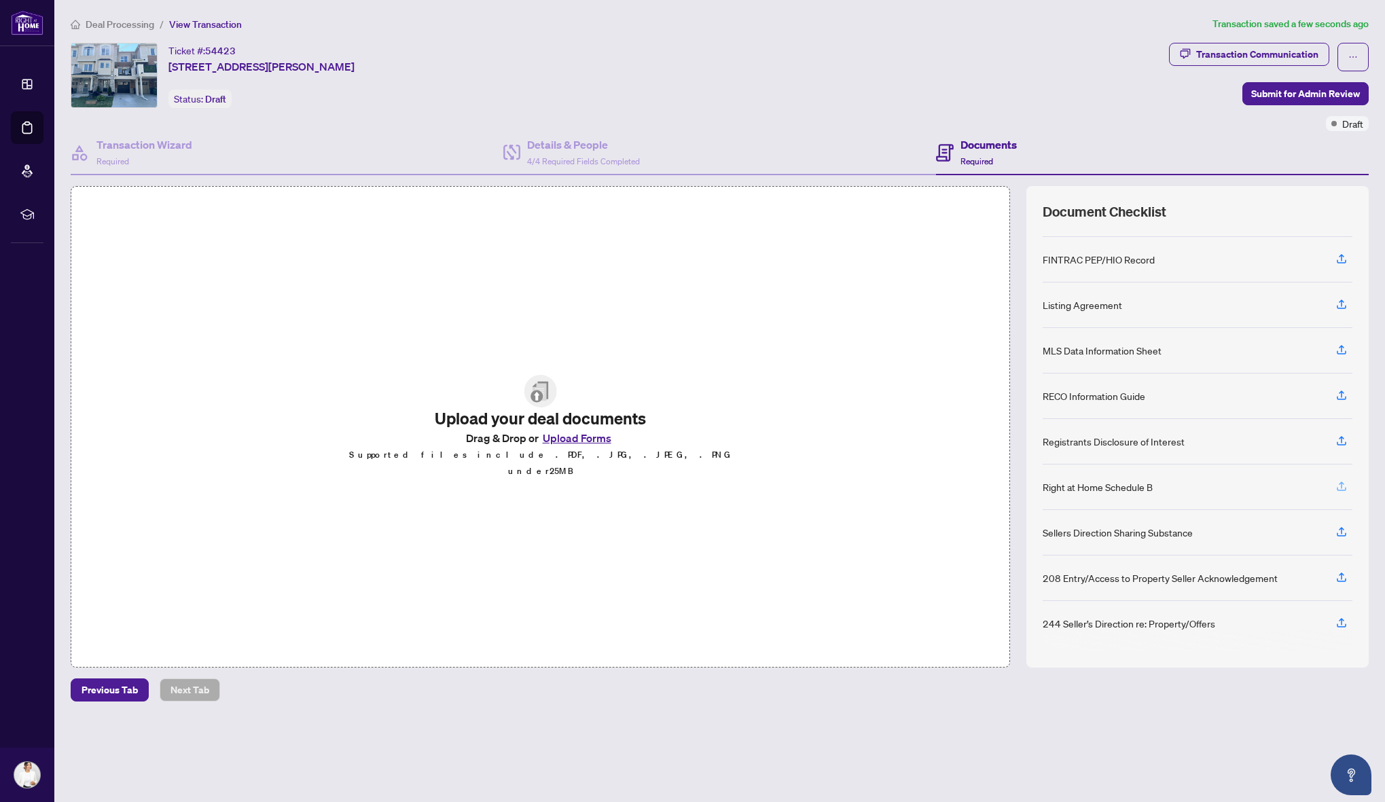
click at [988, 484] on icon "button" at bounding box center [1340, 484] width 5 height 7
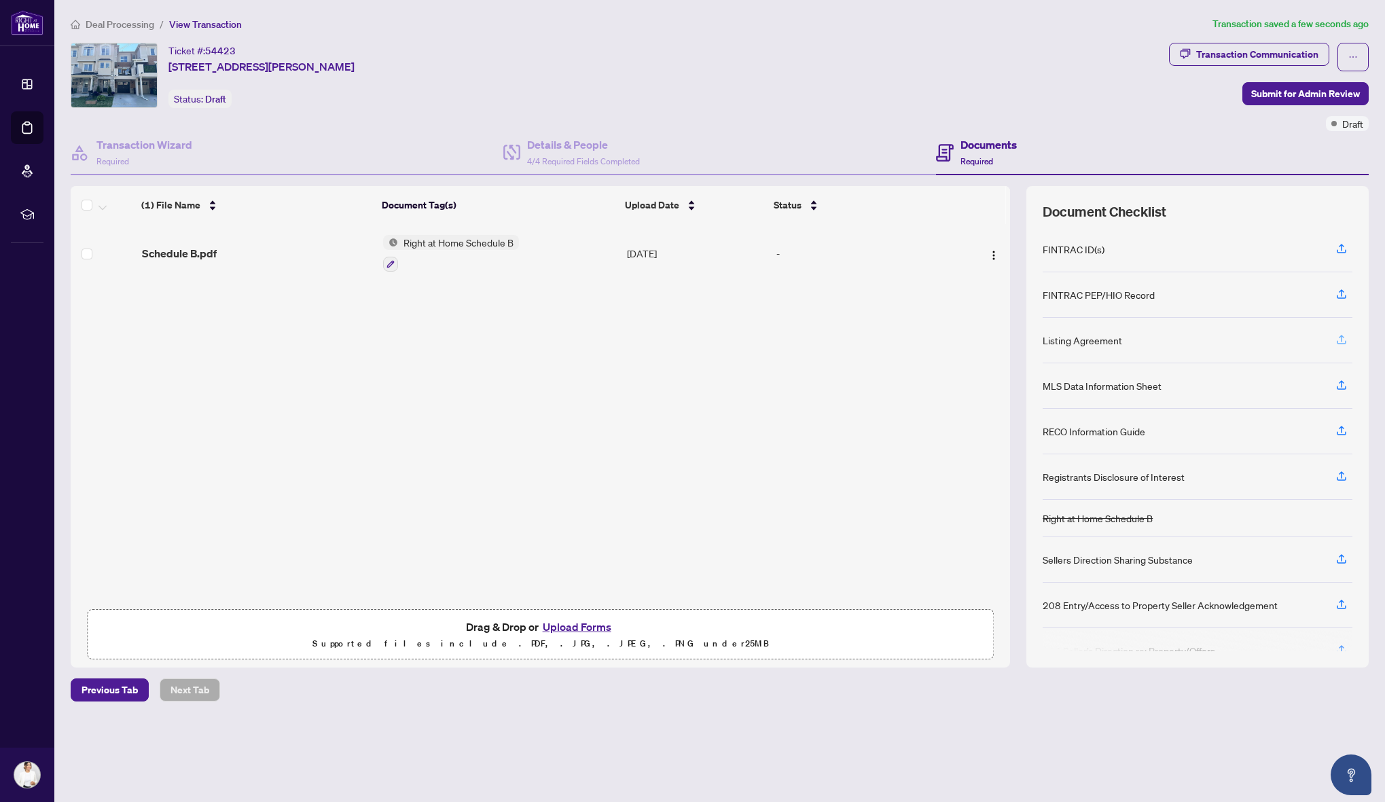
click at [988, 339] on icon "button" at bounding box center [1341, 339] width 12 height 12
